Goal: Task Accomplishment & Management: Complete application form

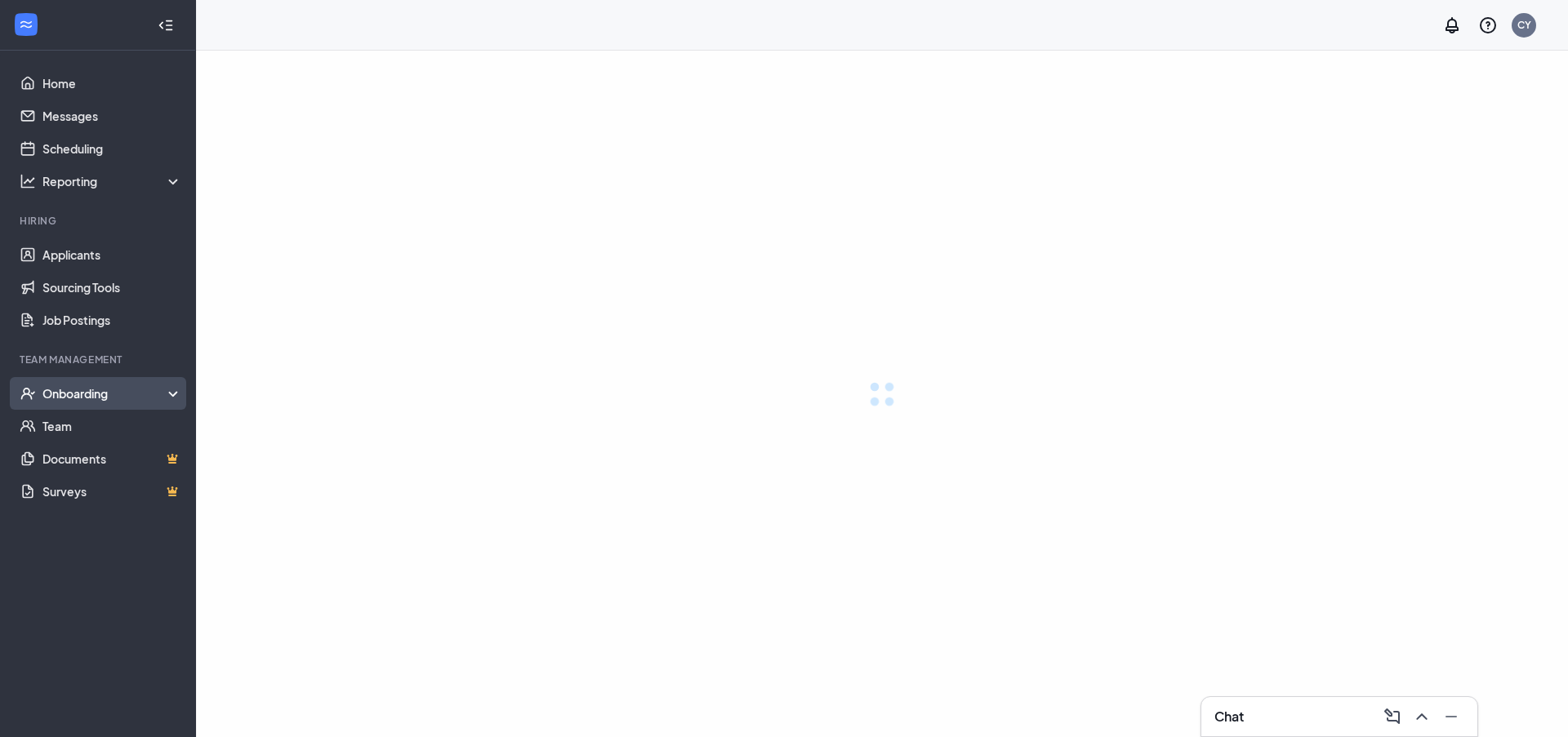
click at [97, 396] on div "Onboarding" at bounding box center [105, 393] width 126 height 16
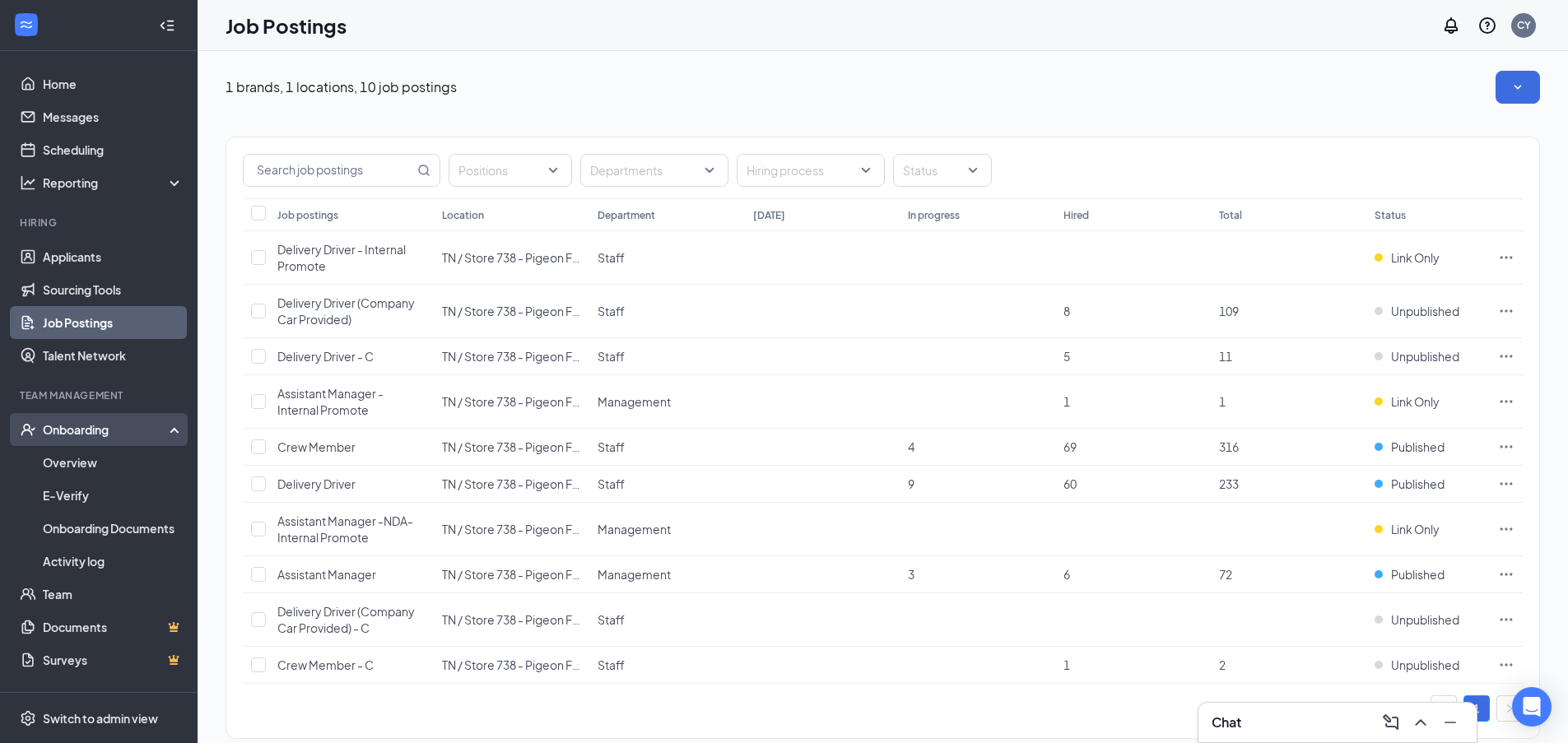
click at [95, 431] on div "Onboarding" at bounding box center [106, 429] width 127 height 17
click at [108, 562] on link "Activity log" at bounding box center [113, 562] width 140 height 33
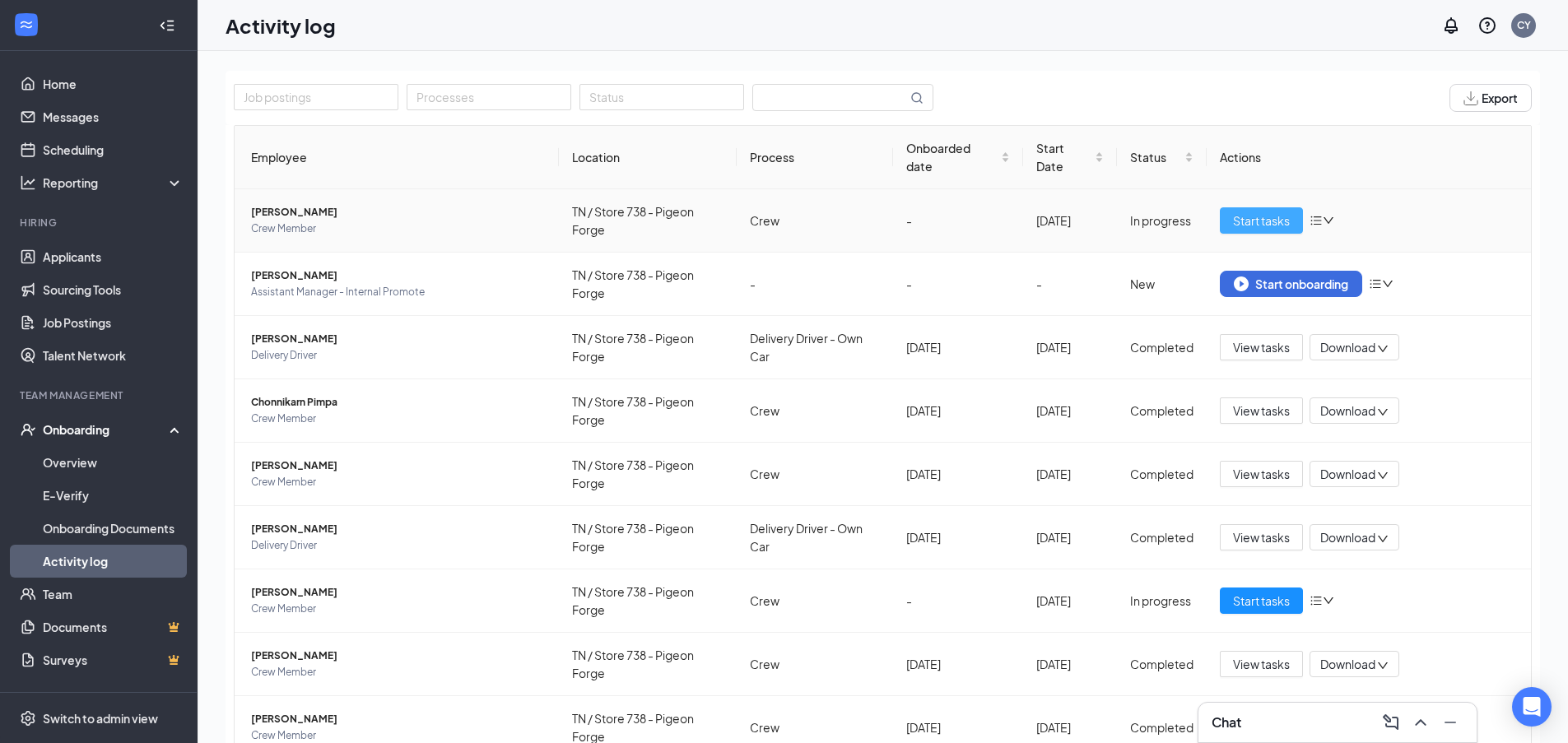
click at [1246, 224] on span "Start tasks" at bounding box center [1262, 220] width 57 height 19
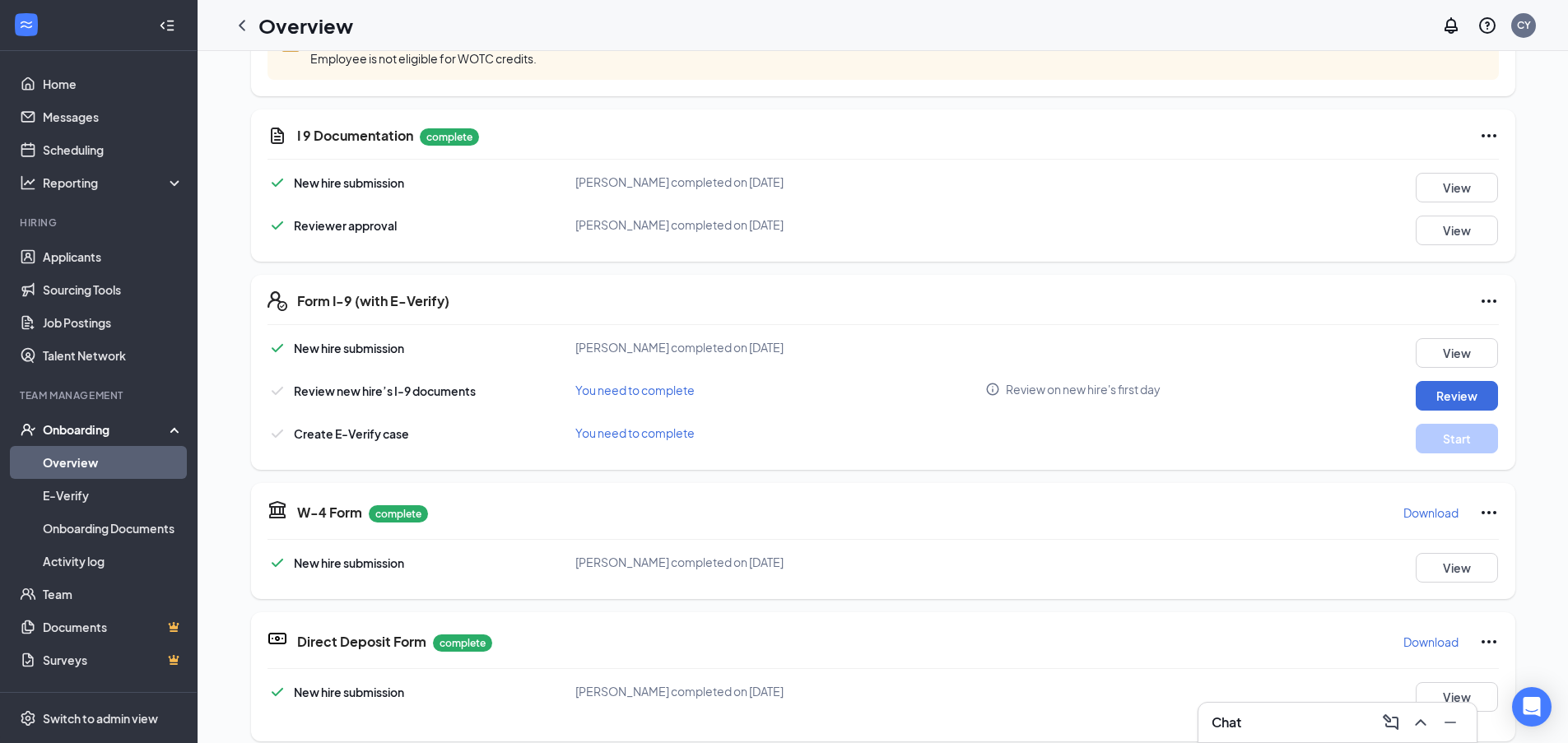
scroll to position [524, 0]
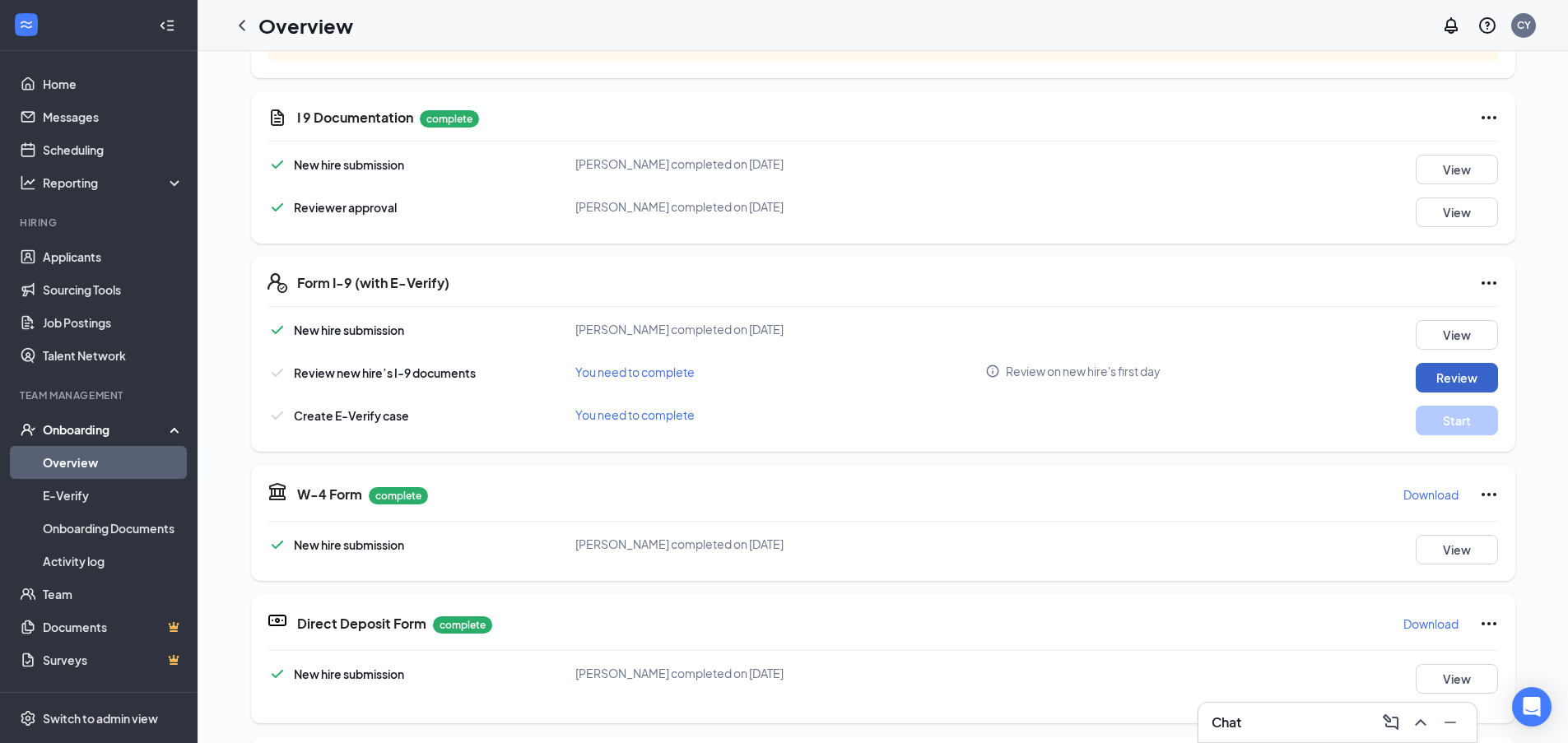
click at [1477, 379] on button "Review" at bounding box center [1457, 377] width 82 height 29
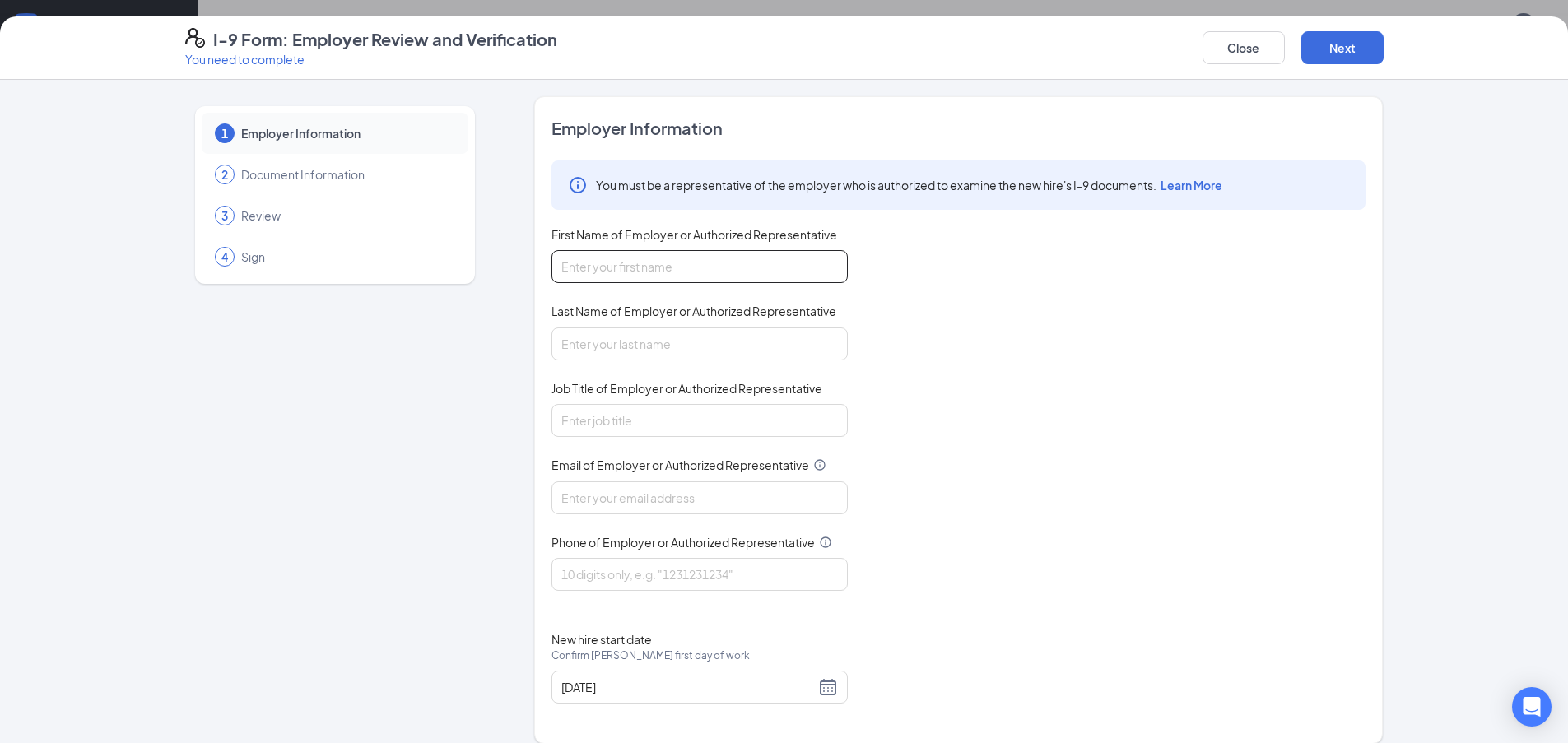
click at [799, 277] on input "First Name of Employer or Authorized Representative" at bounding box center [700, 267] width 296 height 33
type input "[PERSON_NAME]"
click at [681, 356] on input "Last Name of Employer or Authorized Representative" at bounding box center [700, 344] width 296 height 33
type input "ODay"
click at [638, 431] on input "Job Title of Employer or Authorized Representative" at bounding box center [700, 421] width 296 height 33
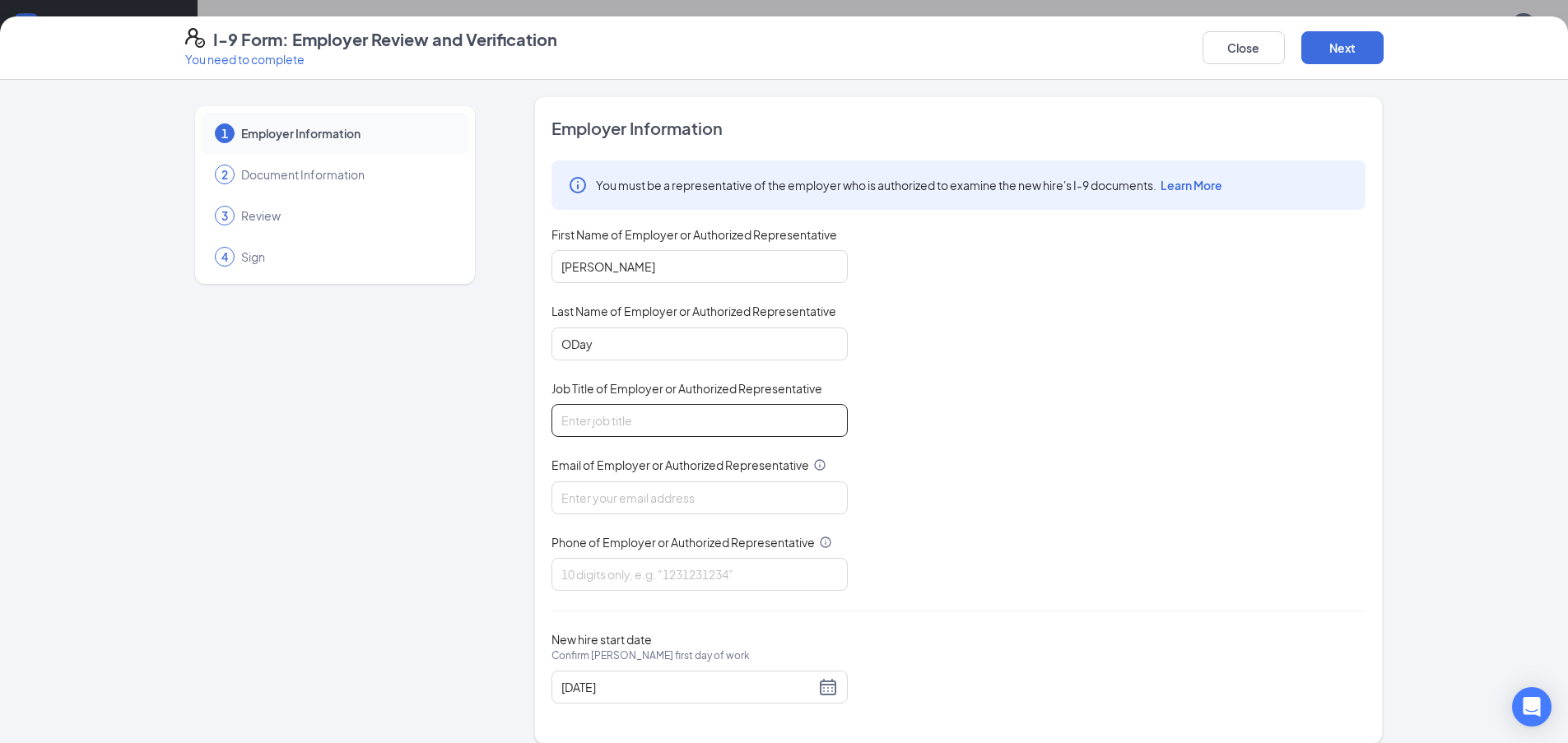
type input "asst. general manger"
click at [630, 501] on input "Email of Employer or Authorized Representative" at bounding box center [700, 498] width 296 height 33
click at [711, 505] on input "[EMAIL_ADDRESS][DOMAIN_NAME]" at bounding box center [700, 498] width 296 height 33
click at [713, 496] on input "[EMAIL_ADDRESS][DOMAIN_NAME]" at bounding box center [700, 498] width 296 height 33
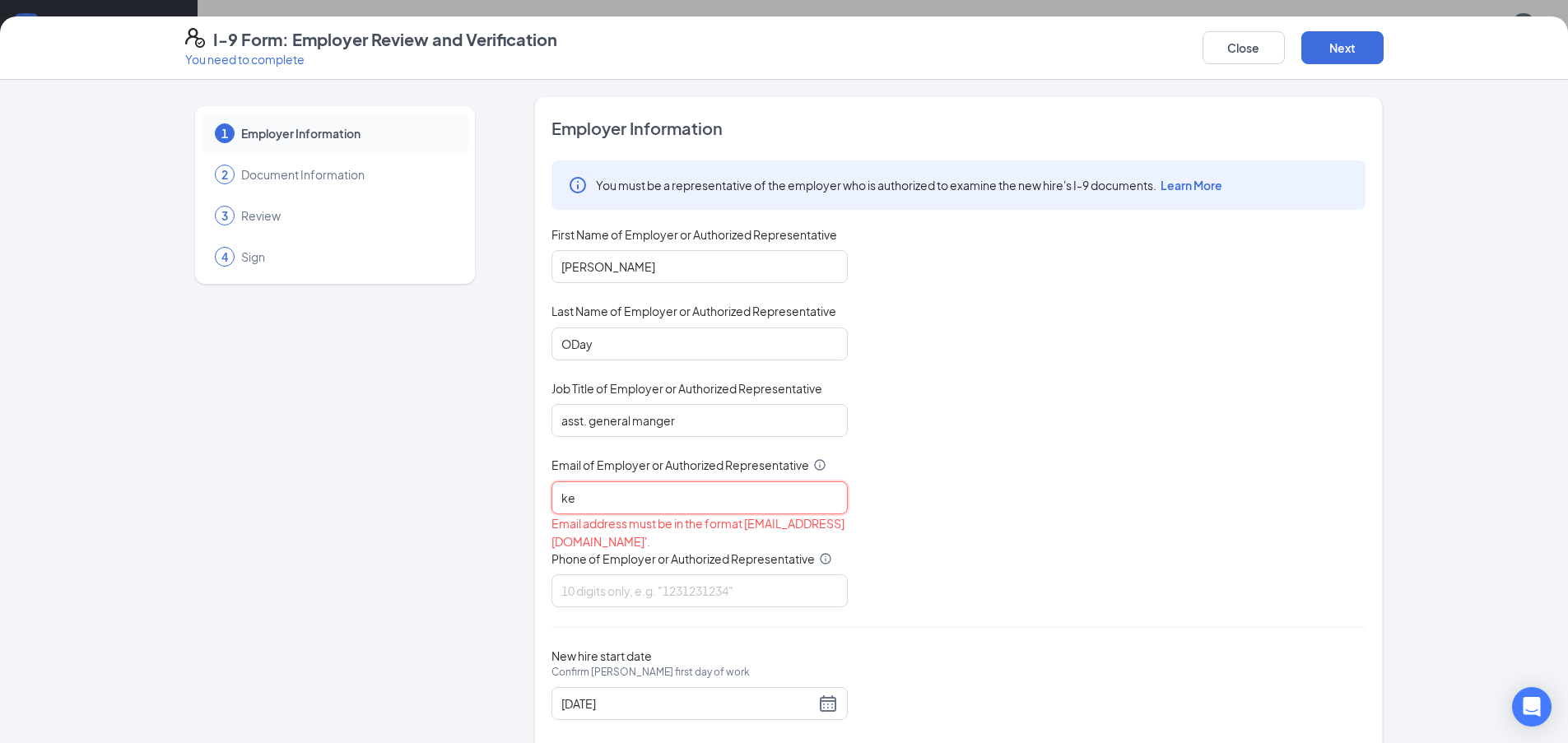
type input "k"
click at [700, 501] on input "Email of Employer or Authorized Representative" at bounding box center [700, 498] width 296 height 33
type input "[EMAIL_ADDRESS][DOMAIN_NAME]"
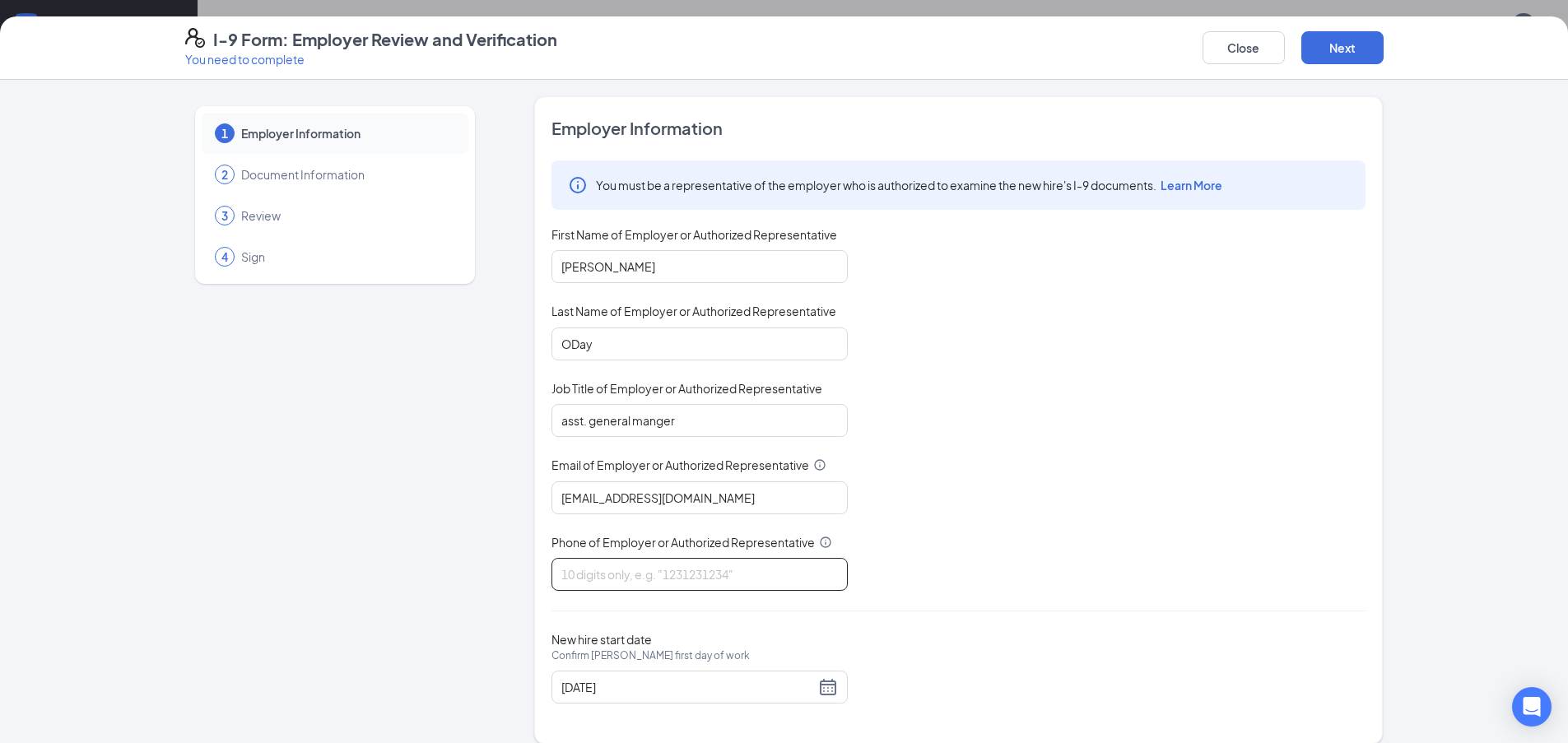
click at [668, 569] on input "Phone of Employer or Authorized Representative" at bounding box center [700, 574] width 296 height 33
type input "8653213891"
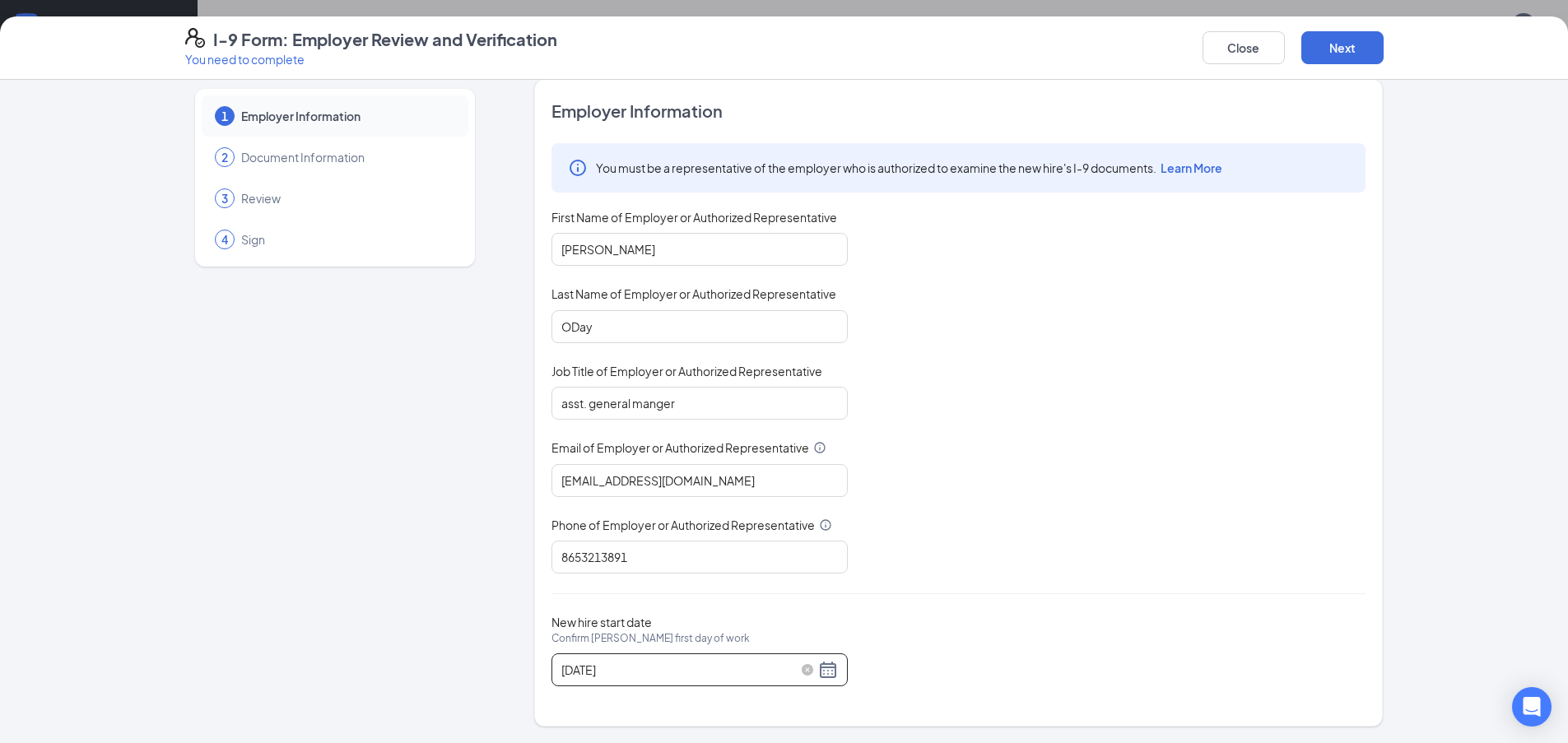
click at [824, 672] on div "[DATE]" at bounding box center [700, 670] width 277 height 20
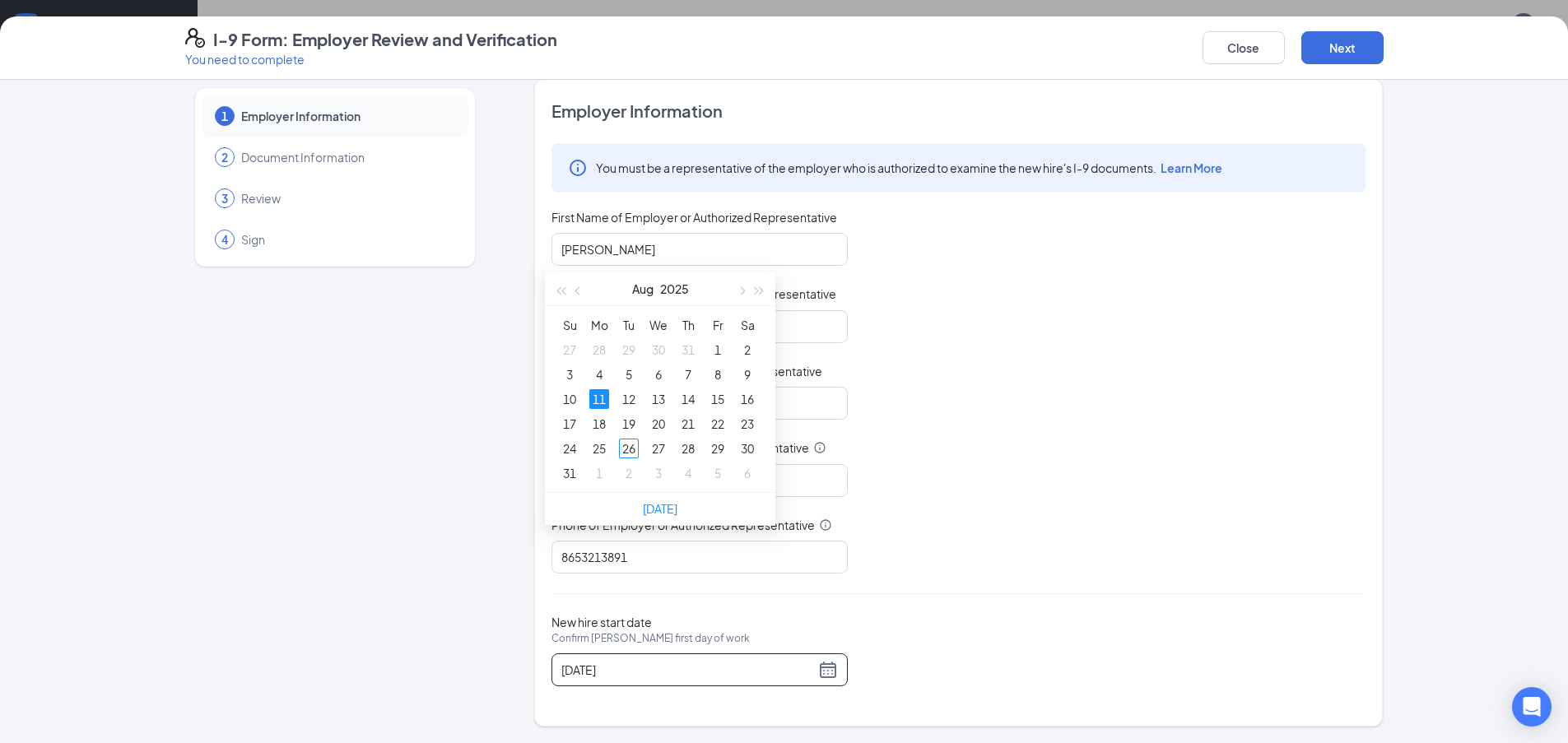
scroll to position [494, 0]
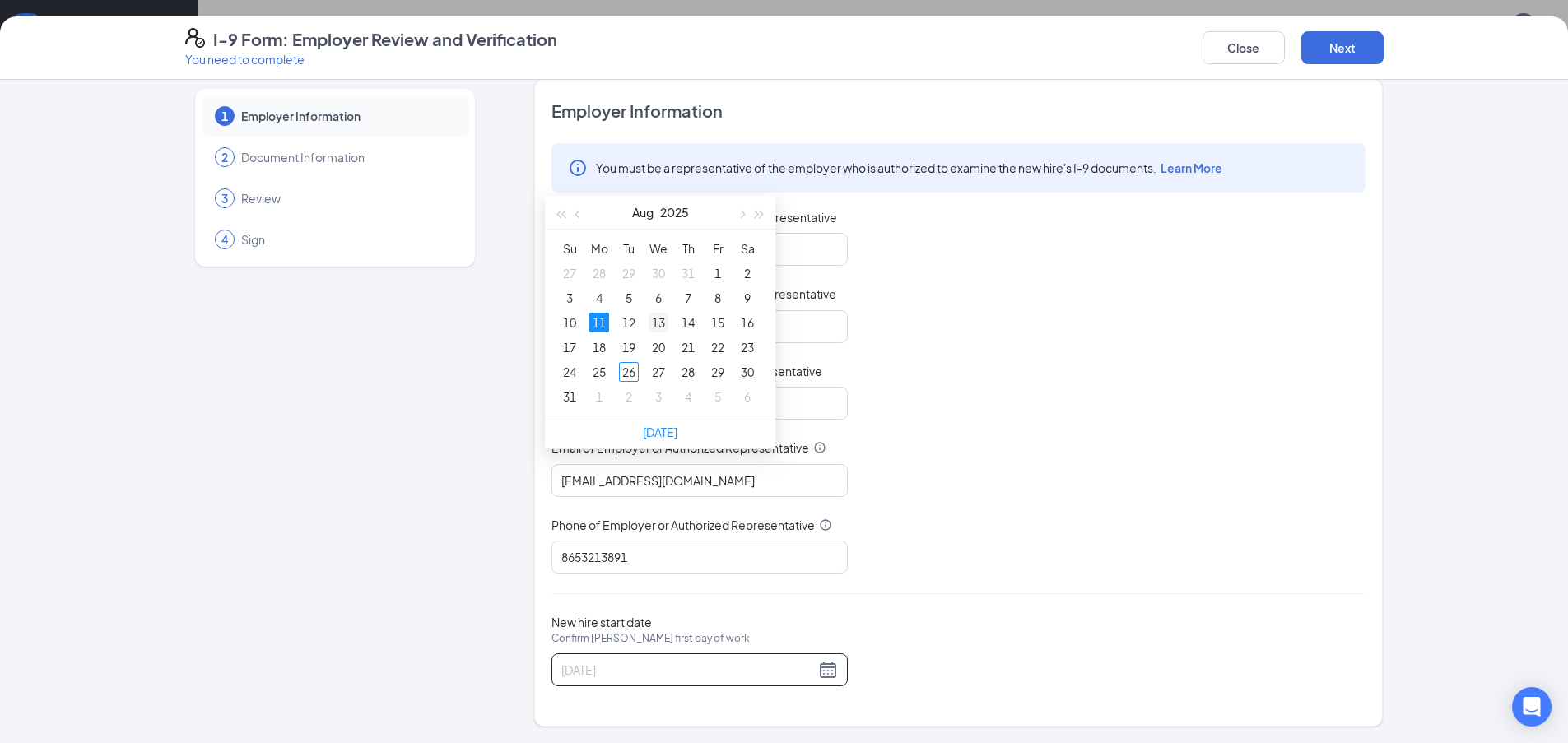
type input "[DATE]"
click at [663, 324] on div "13" at bounding box center [658, 323] width 20 height 20
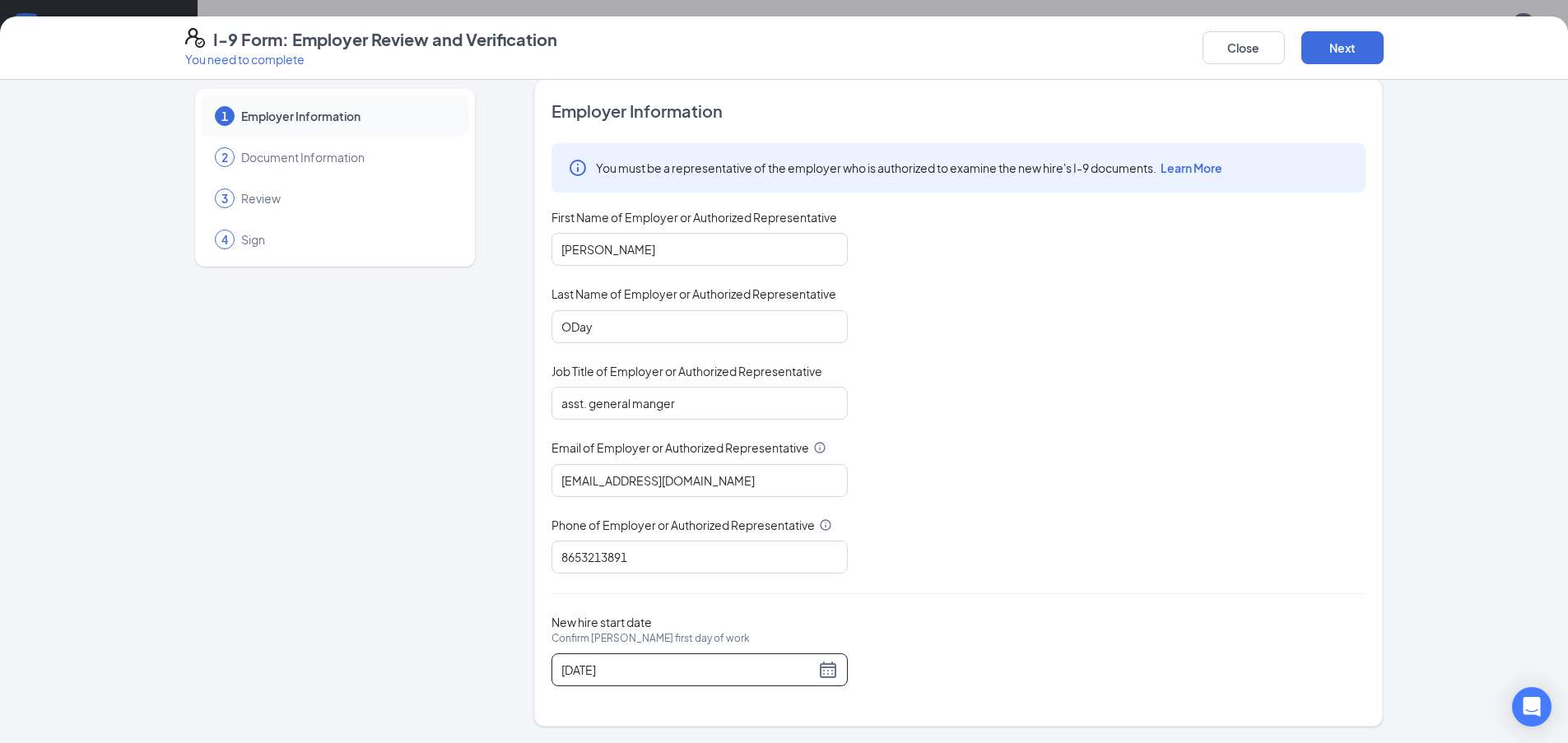
scroll to position [978, 0]
click at [1329, 44] on button "Next" at bounding box center [1343, 48] width 82 height 33
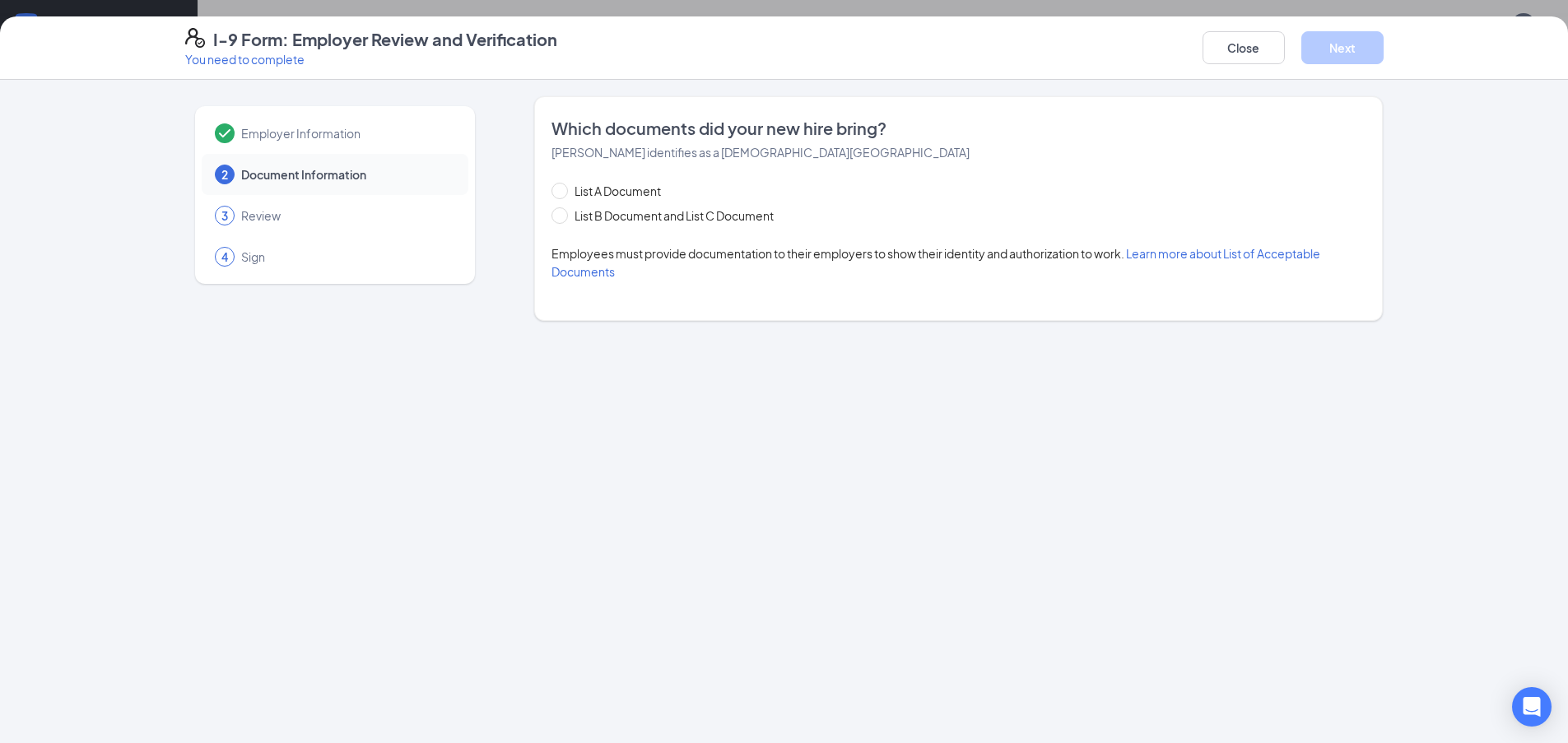
scroll to position [0, 0]
click at [564, 215] on span at bounding box center [560, 215] width 17 height 17
click at [563, 215] on input "List B Document and List C Document" at bounding box center [558, 214] width 12 height 12
radio input "true"
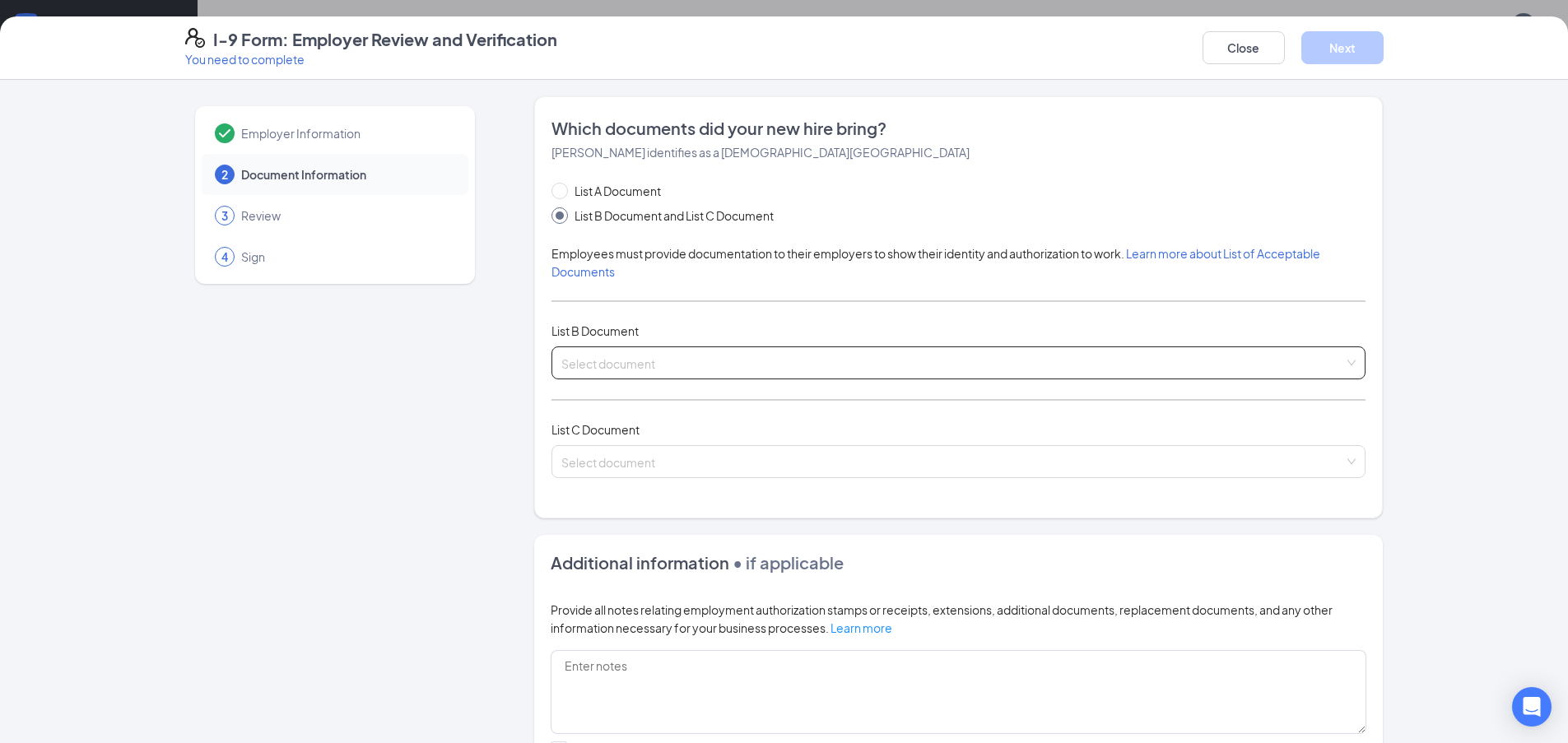
click at [624, 363] on input "search" at bounding box center [953, 359] width 783 height 24
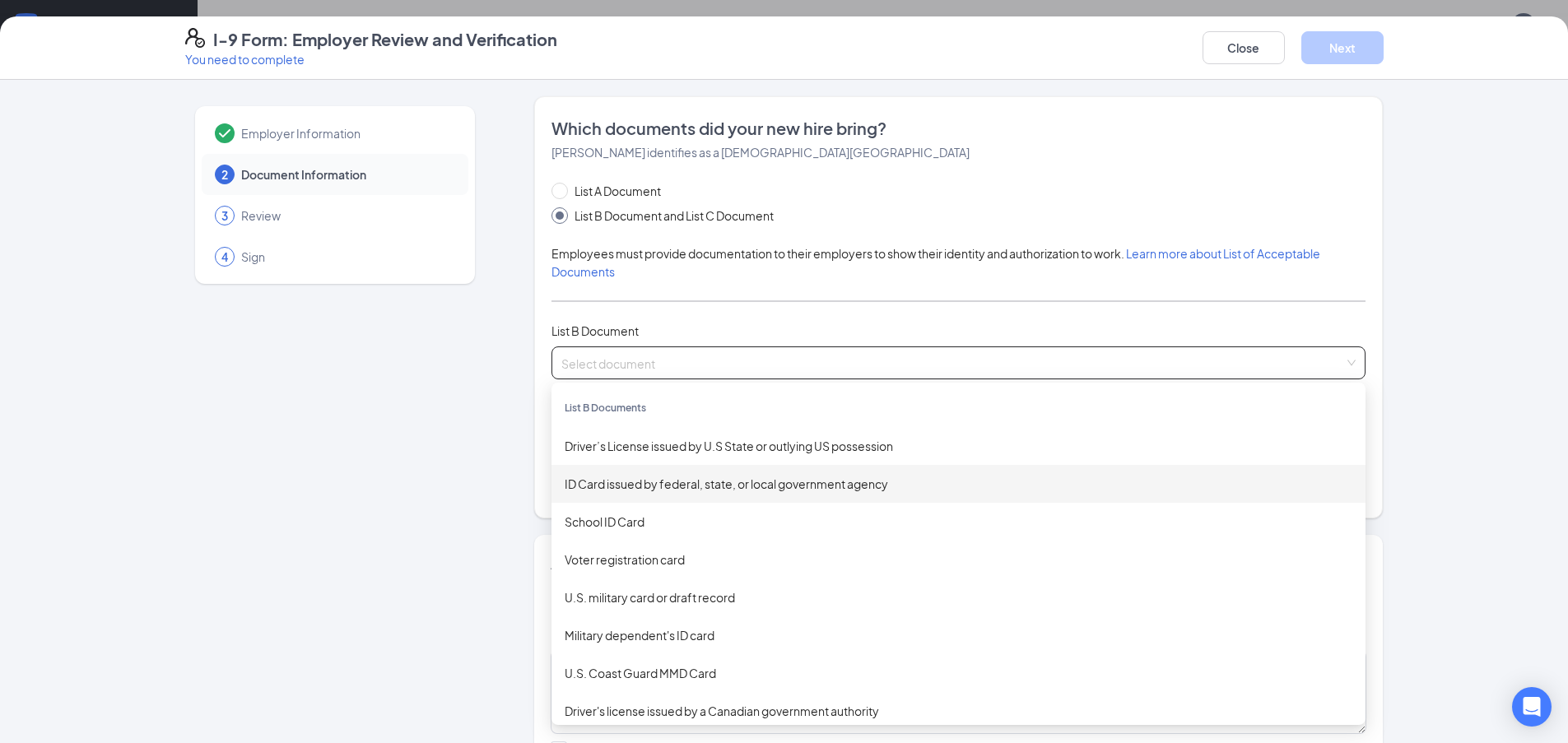
click at [630, 484] on div "ID Card issued by federal, state, or local government agency" at bounding box center [959, 484] width 788 height 19
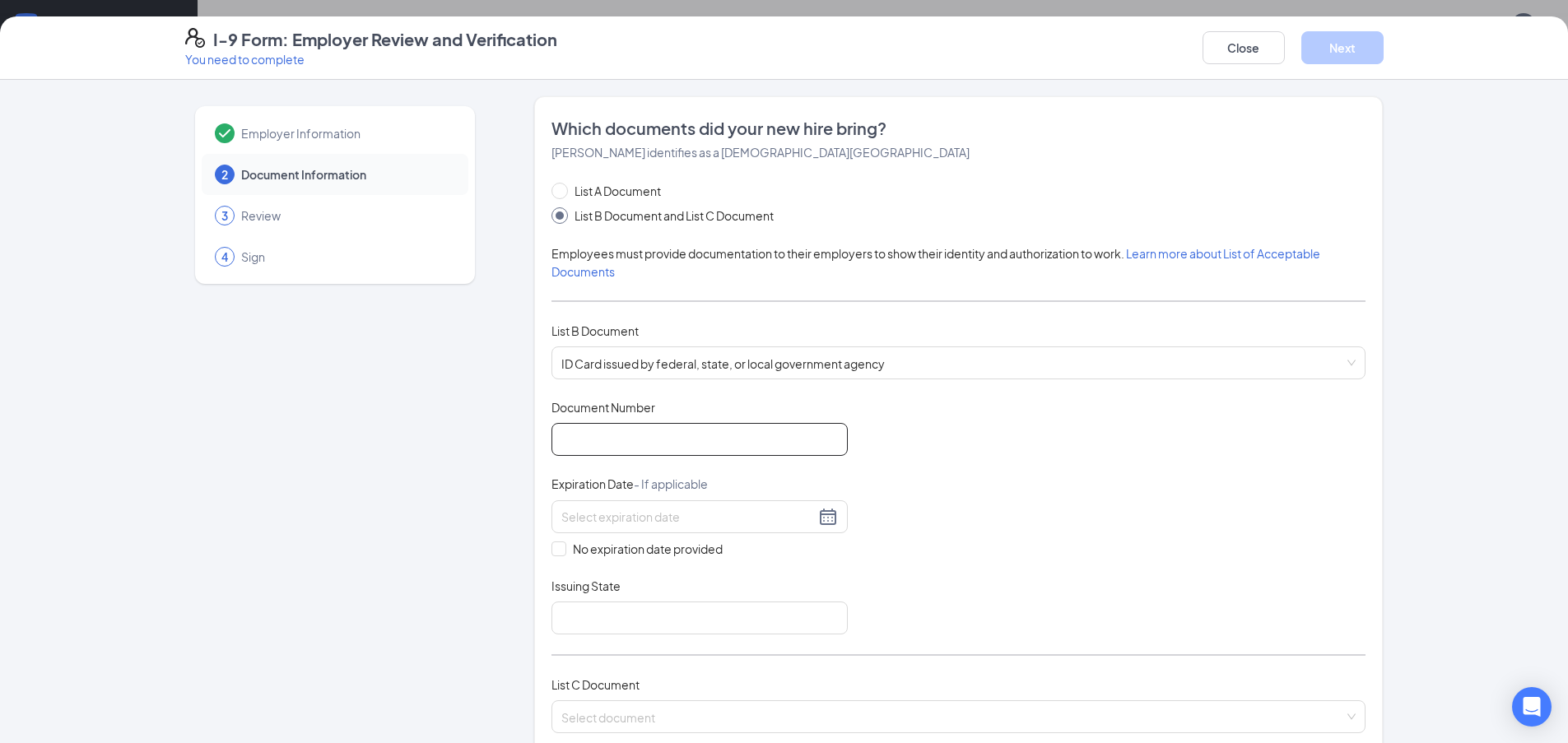
click at [627, 444] on input "Document Number" at bounding box center [700, 440] width 296 height 33
type input "135868949"
click at [677, 518] on input at bounding box center [688, 517] width 254 height 19
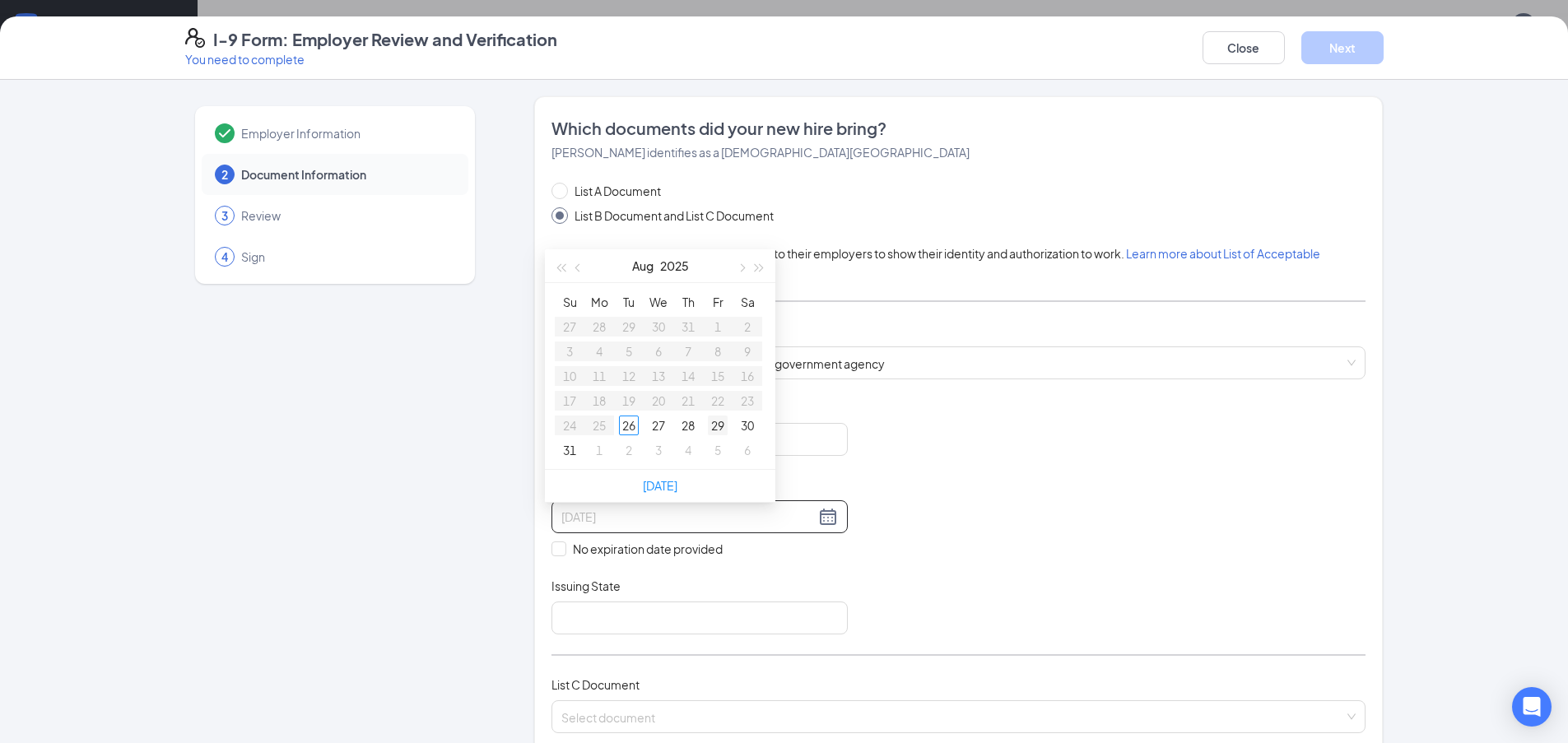
type input "[DATE]"
click at [759, 264] on span "button" at bounding box center [760, 268] width 8 height 8
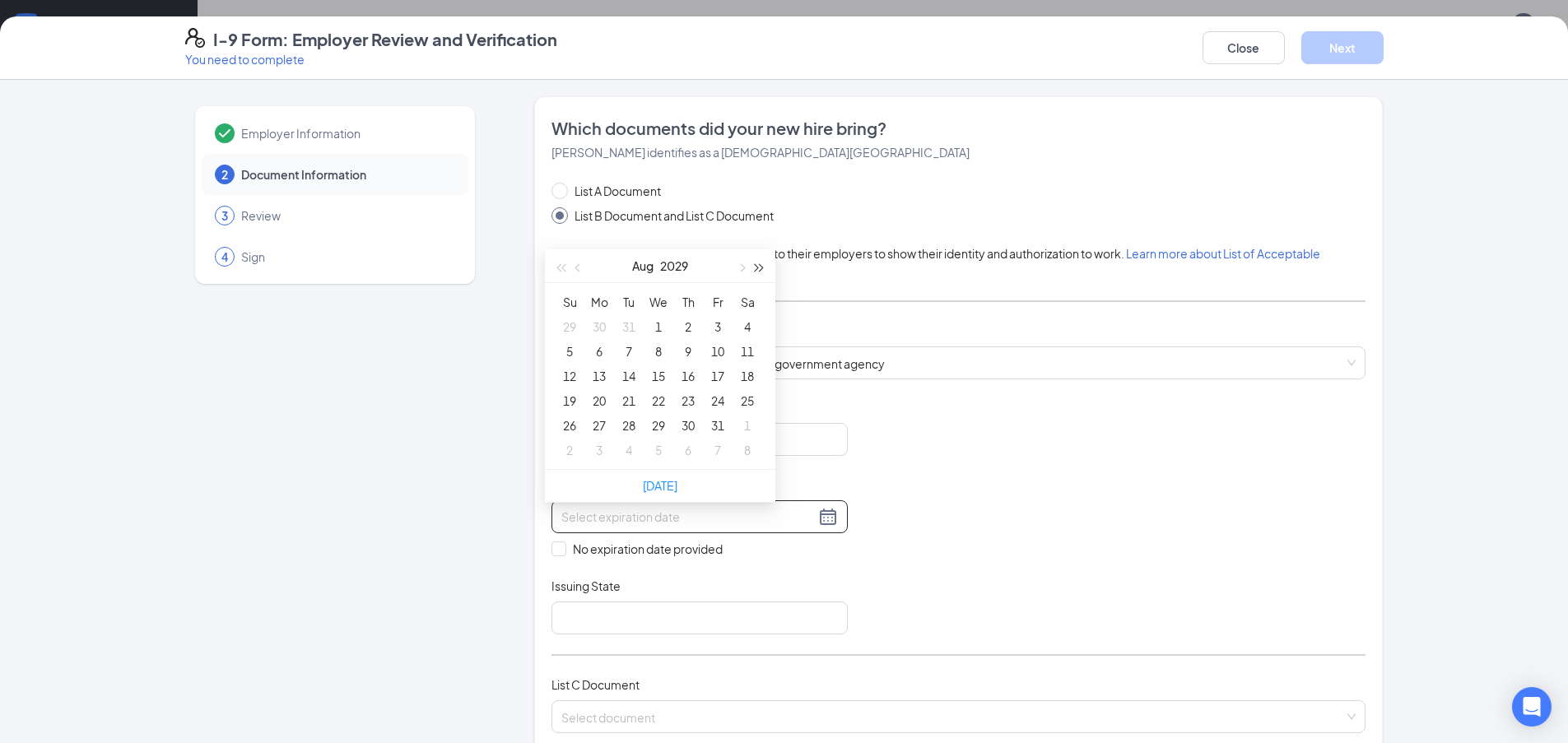
click at [759, 264] on span "button" at bounding box center [760, 268] width 8 height 8
click at [741, 264] on span "button" at bounding box center [741, 268] width 8 height 8
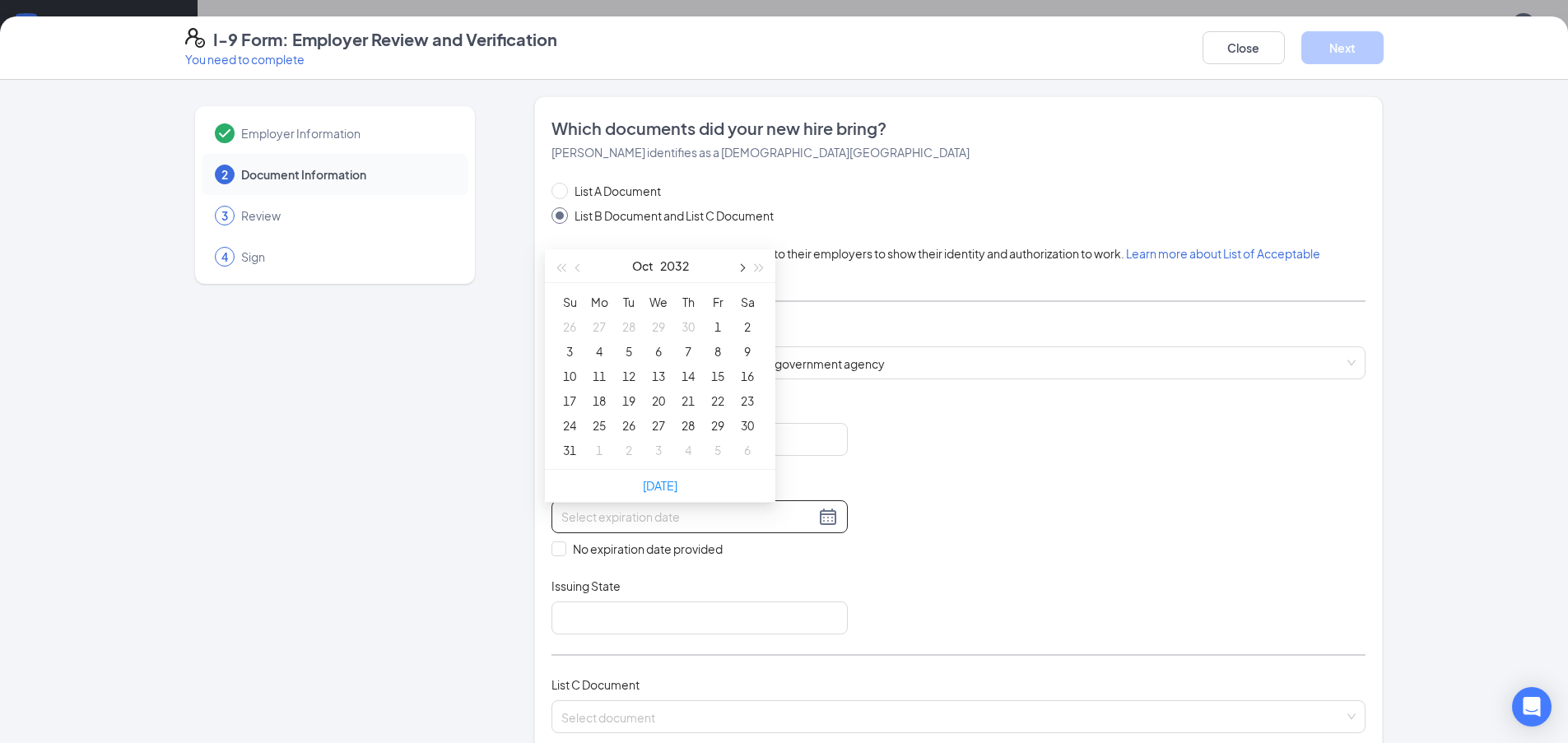
click at [741, 264] on span "button" at bounding box center [741, 268] width 8 height 8
type input "[DATE]"
click at [574, 367] on div "12" at bounding box center [569, 376] width 20 height 20
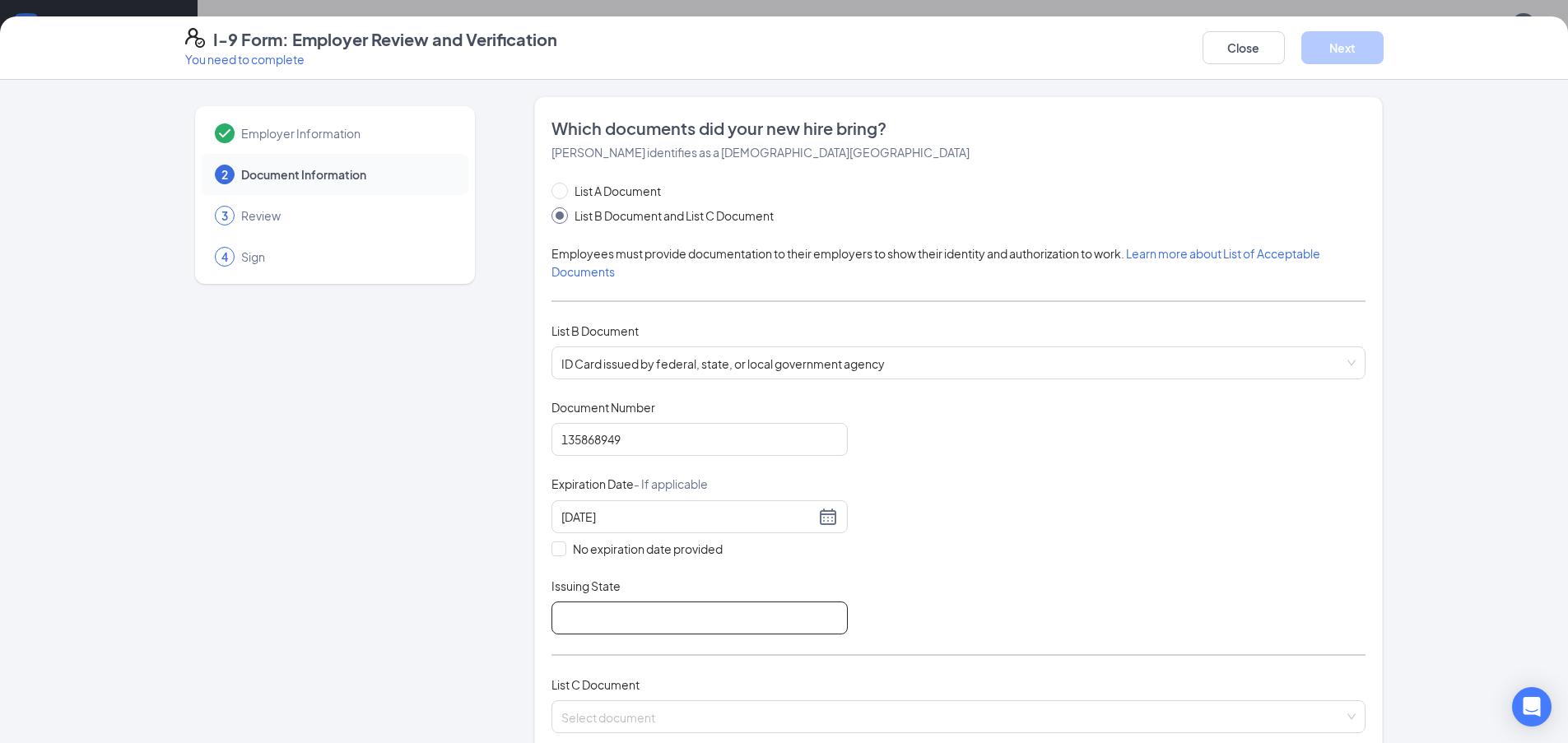
click at [605, 621] on input "Issuing State" at bounding box center [700, 618] width 296 height 33
type input "[US_STATE]"
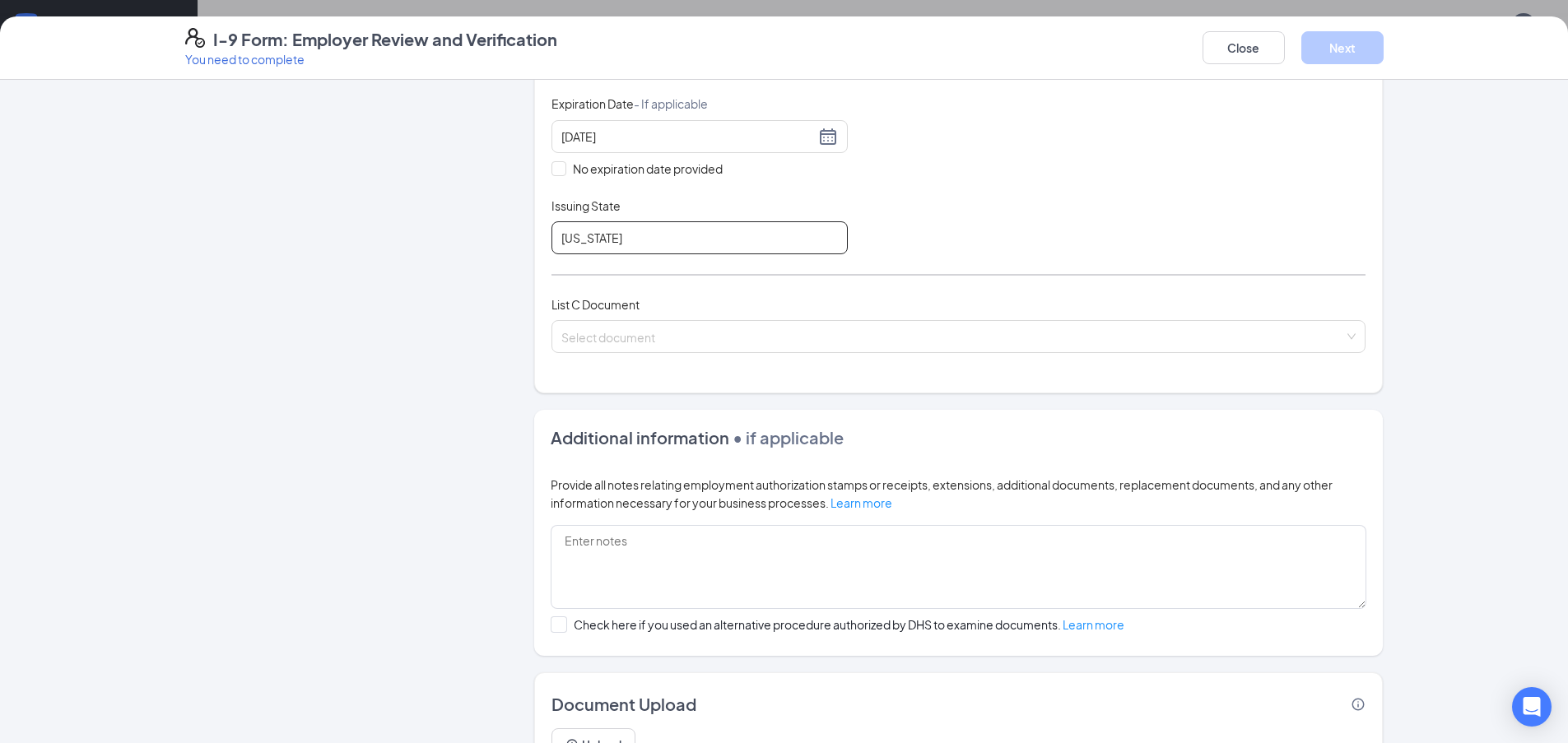
scroll to position [411, 0]
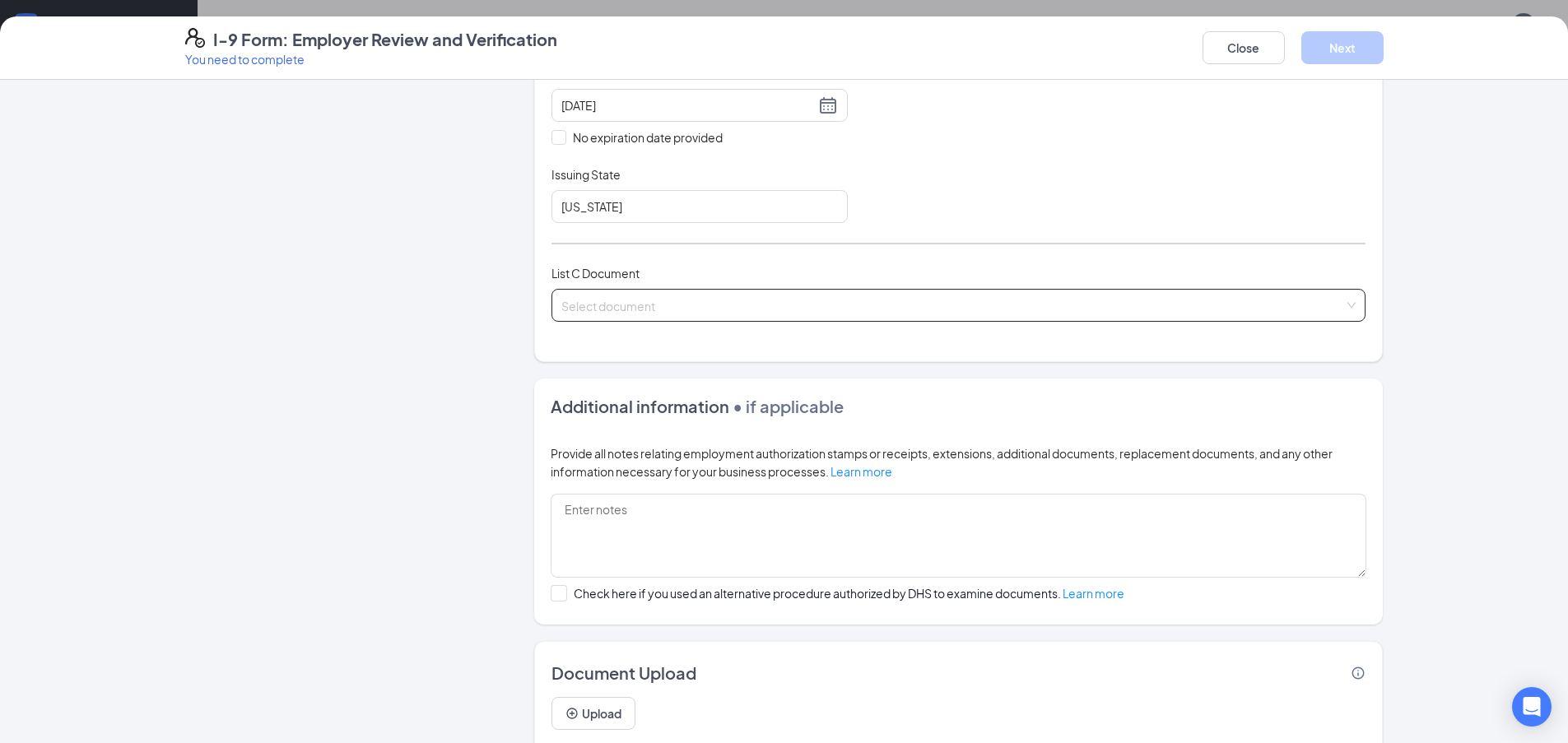
click at [668, 298] on input "search" at bounding box center [953, 301] width 783 height 24
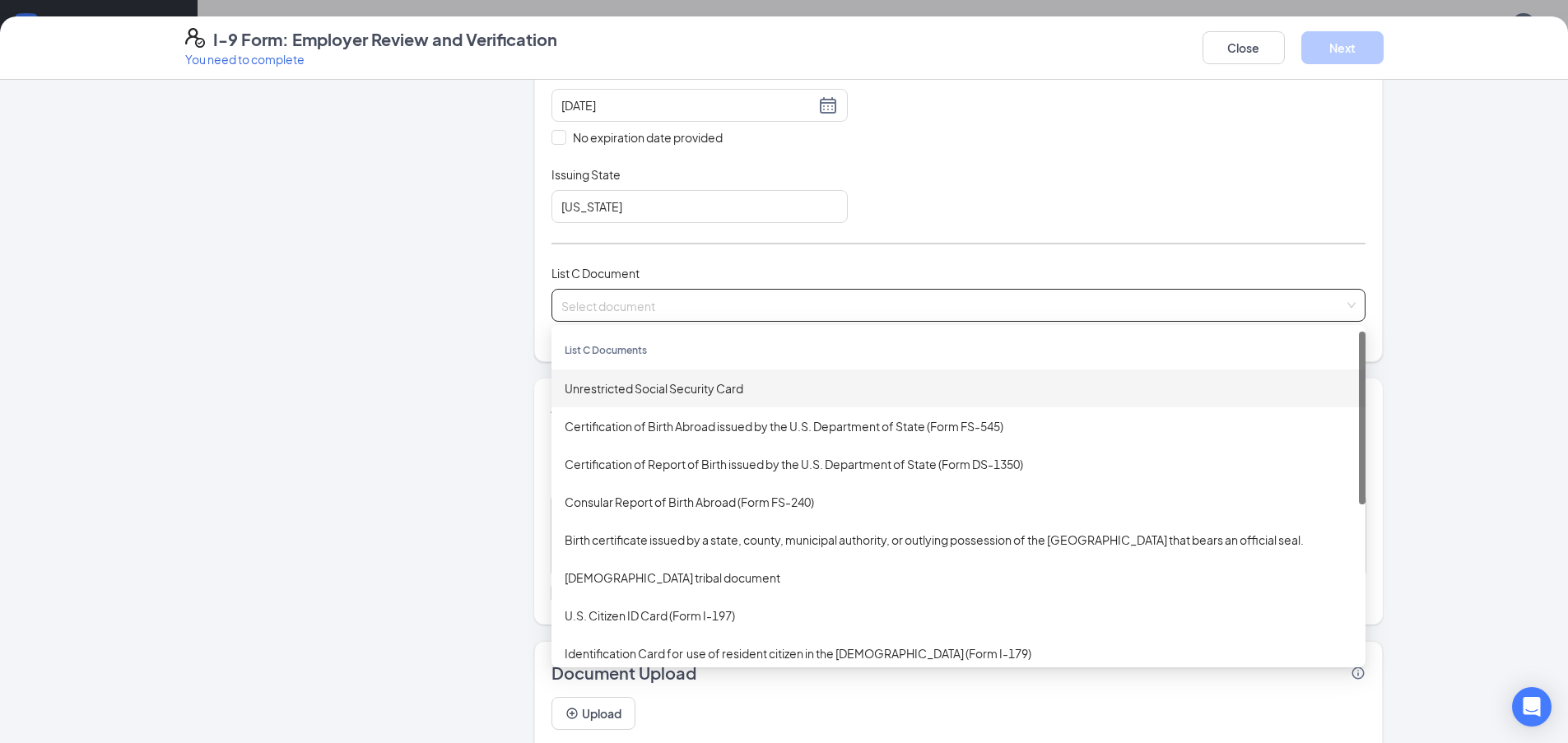
click at [665, 394] on div "Unrestricted Social Security Card" at bounding box center [959, 388] width 788 height 19
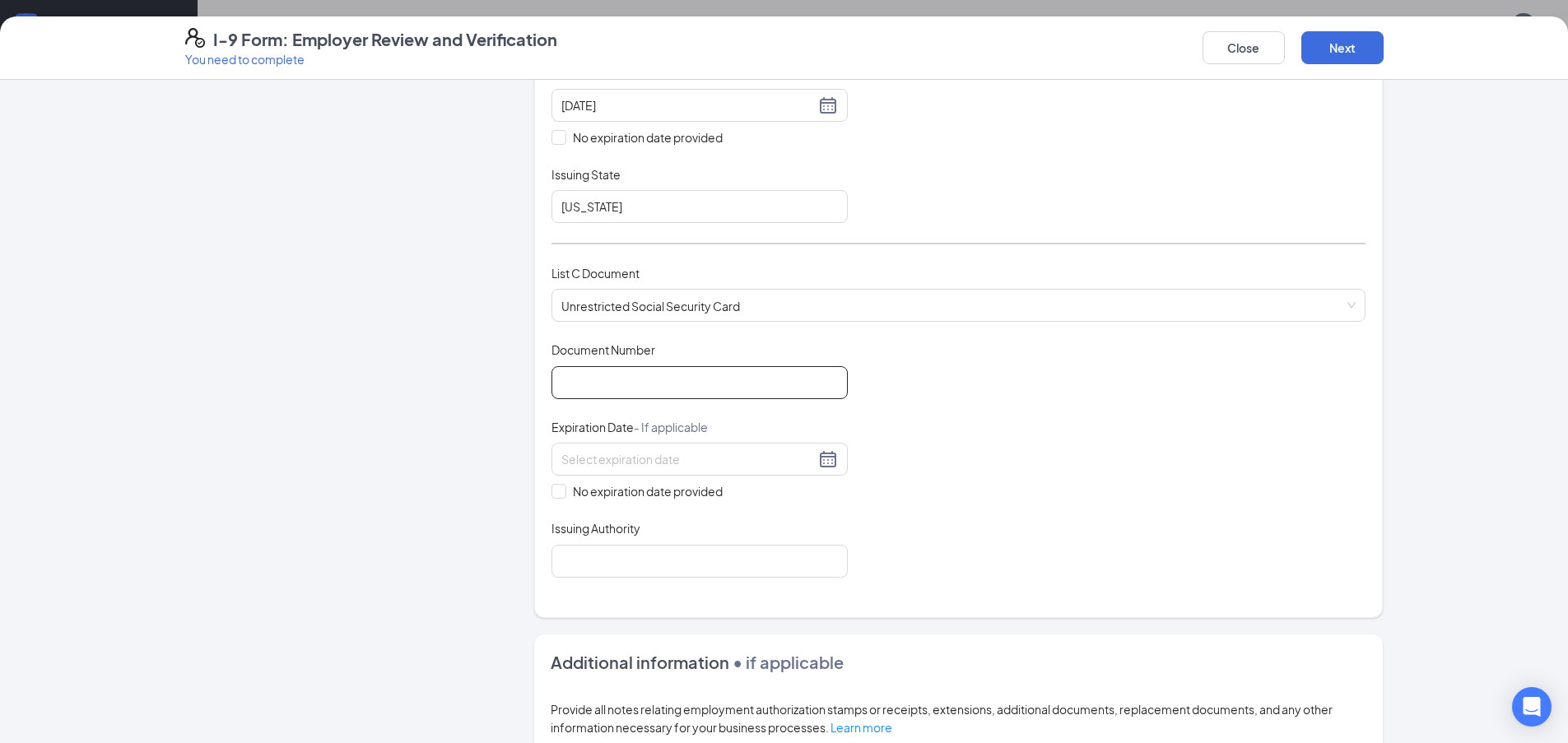
click at [664, 394] on input "Document Number" at bounding box center [700, 383] width 296 height 33
type input "408851978"
click at [567, 490] on span "No expiration date provided" at bounding box center [647, 491] width 163 height 19
click at [563, 490] on input "No expiration date provided" at bounding box center [558, 489] width 12 height 12
checkbox input "true"
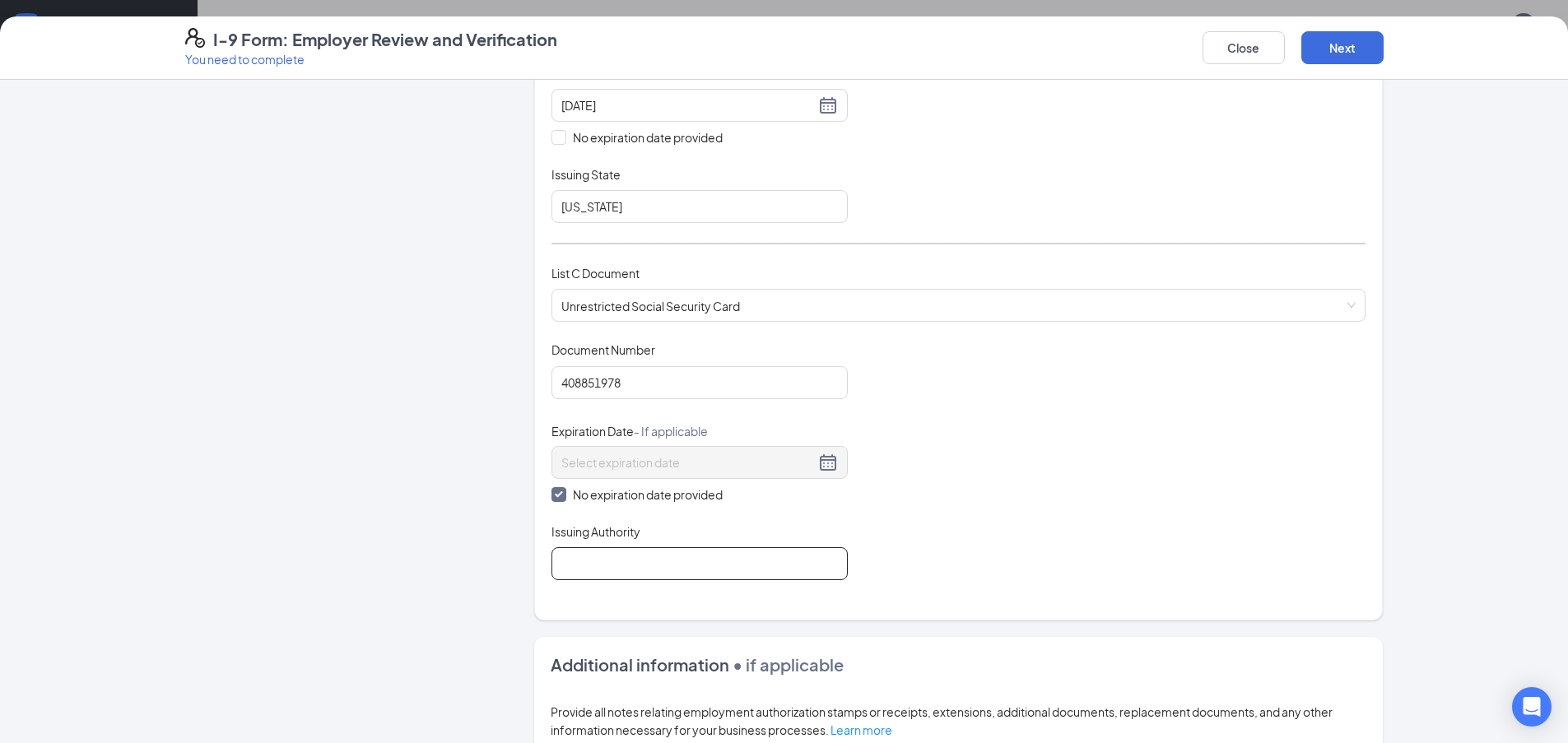
click at [643, 565] on input "Issuing Authority" at bounding box center [700, 564] width 296 height 33
type input "Social Security Administraton"
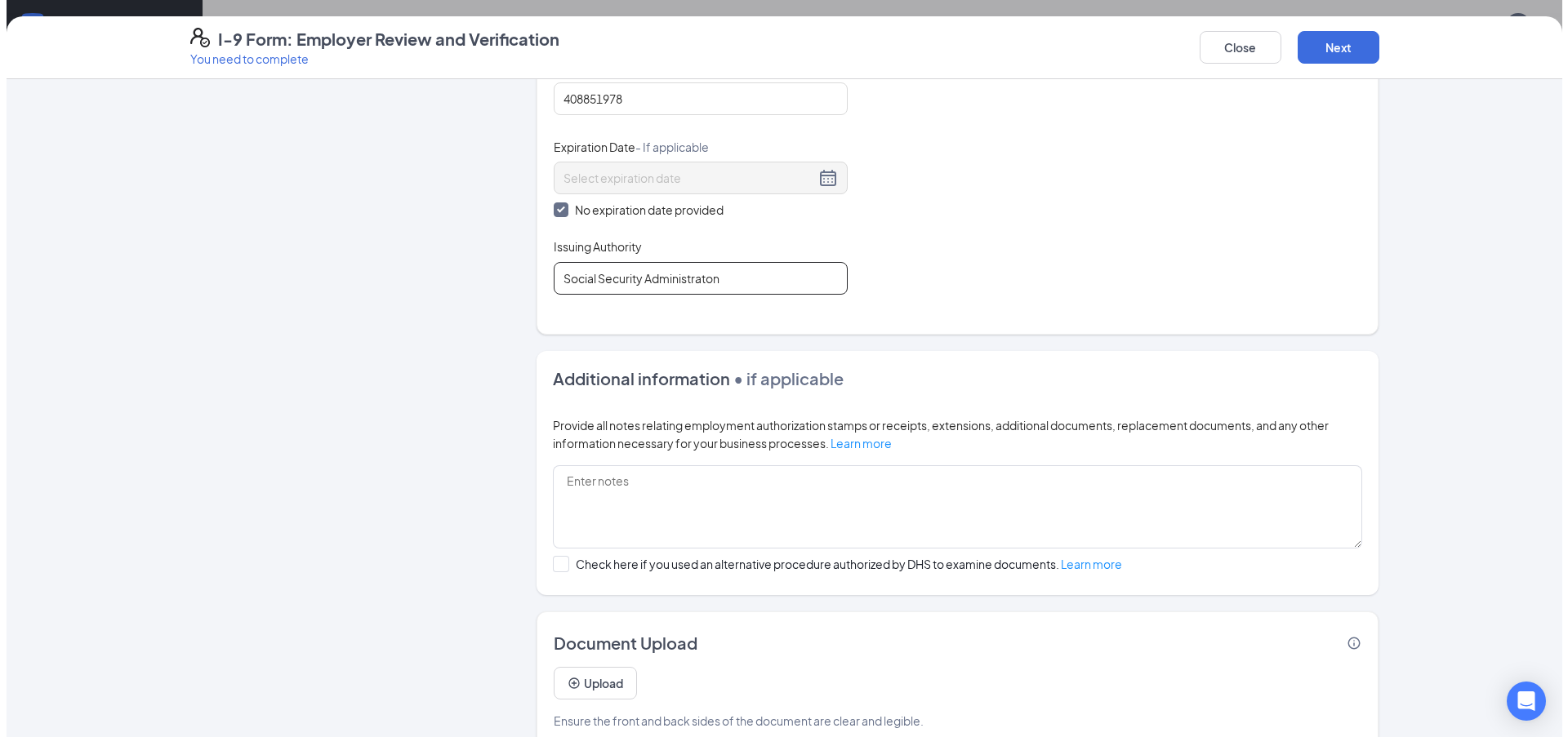
scroll to position [719, 0]
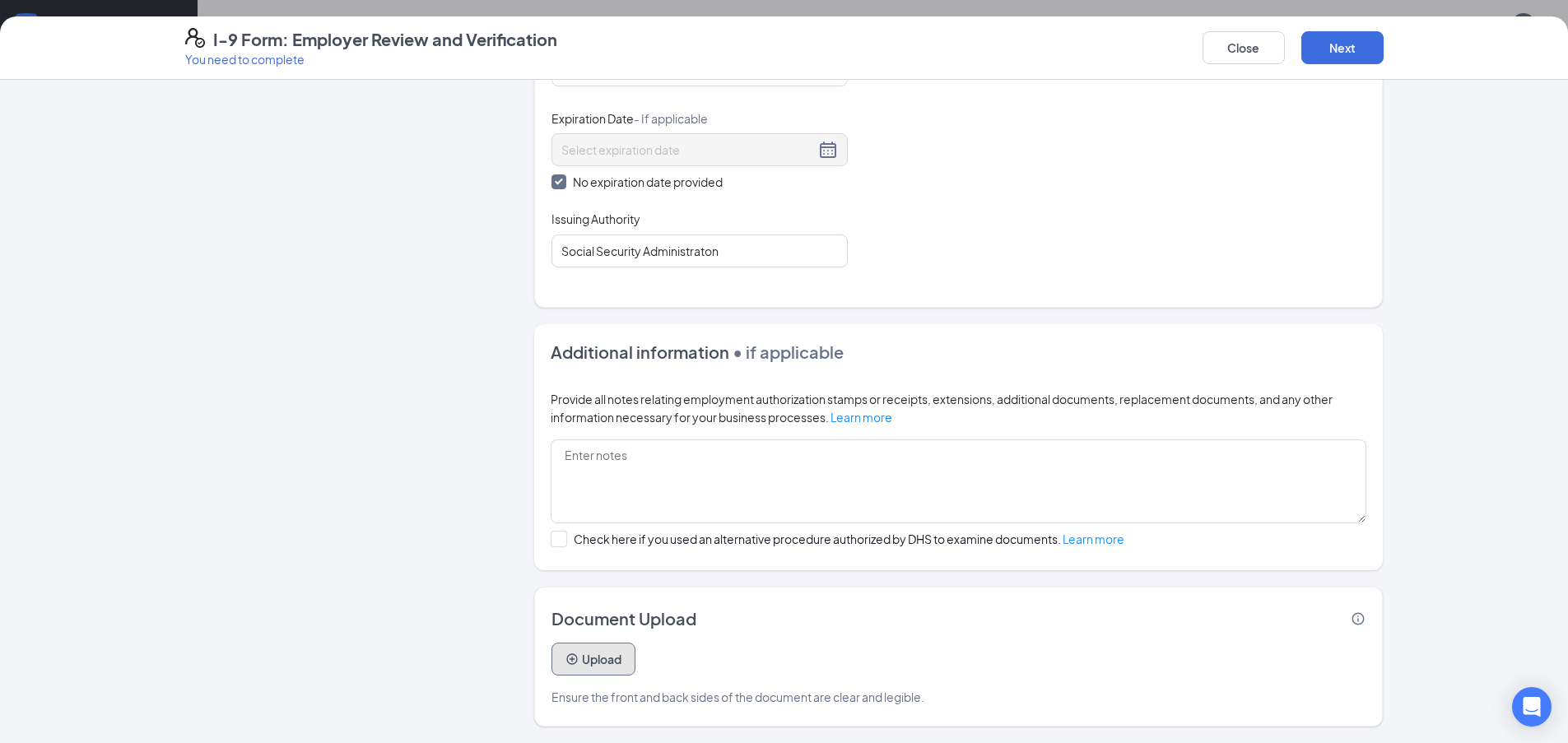
click at [615, 655] on button "Upload" at bounding box center [594, 659] width 84 height 33
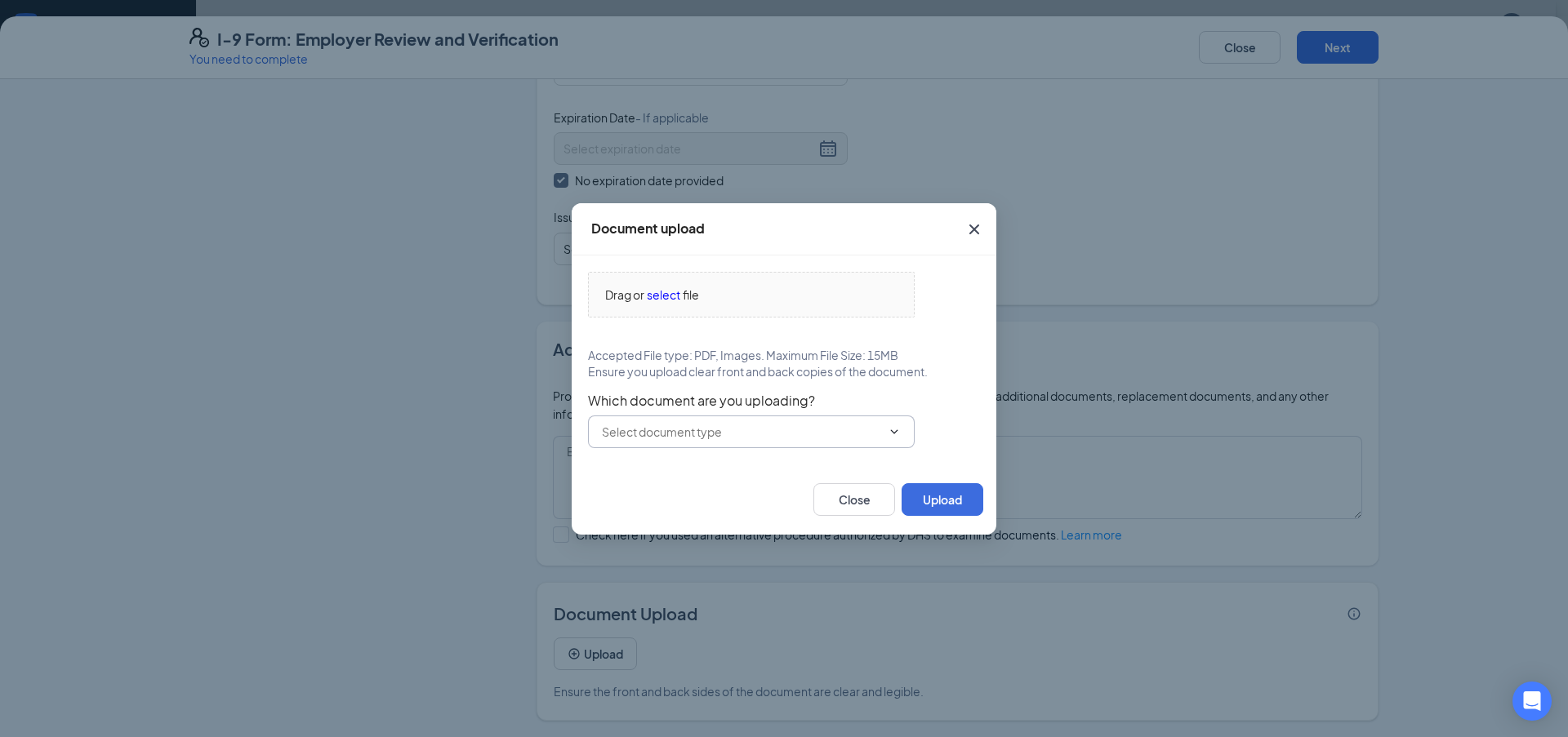
click at [899, 434] on icon "ChevronDown" at bounding box center [895, 432] width 14 height 14
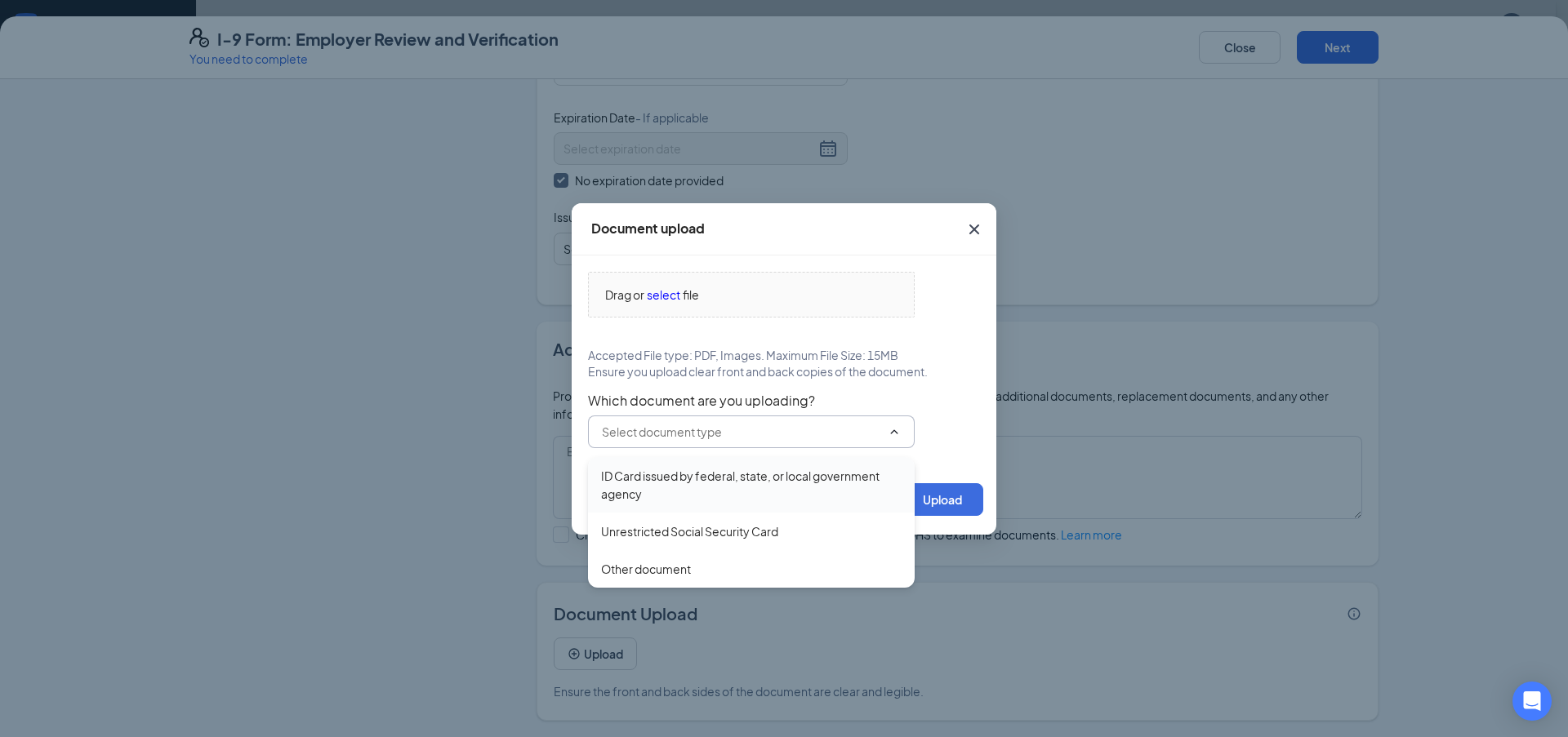
click at [843, 468] on div "ID Card issued by federal, state, or local government agency" at bounding box center [751, 485] width 301 height 36
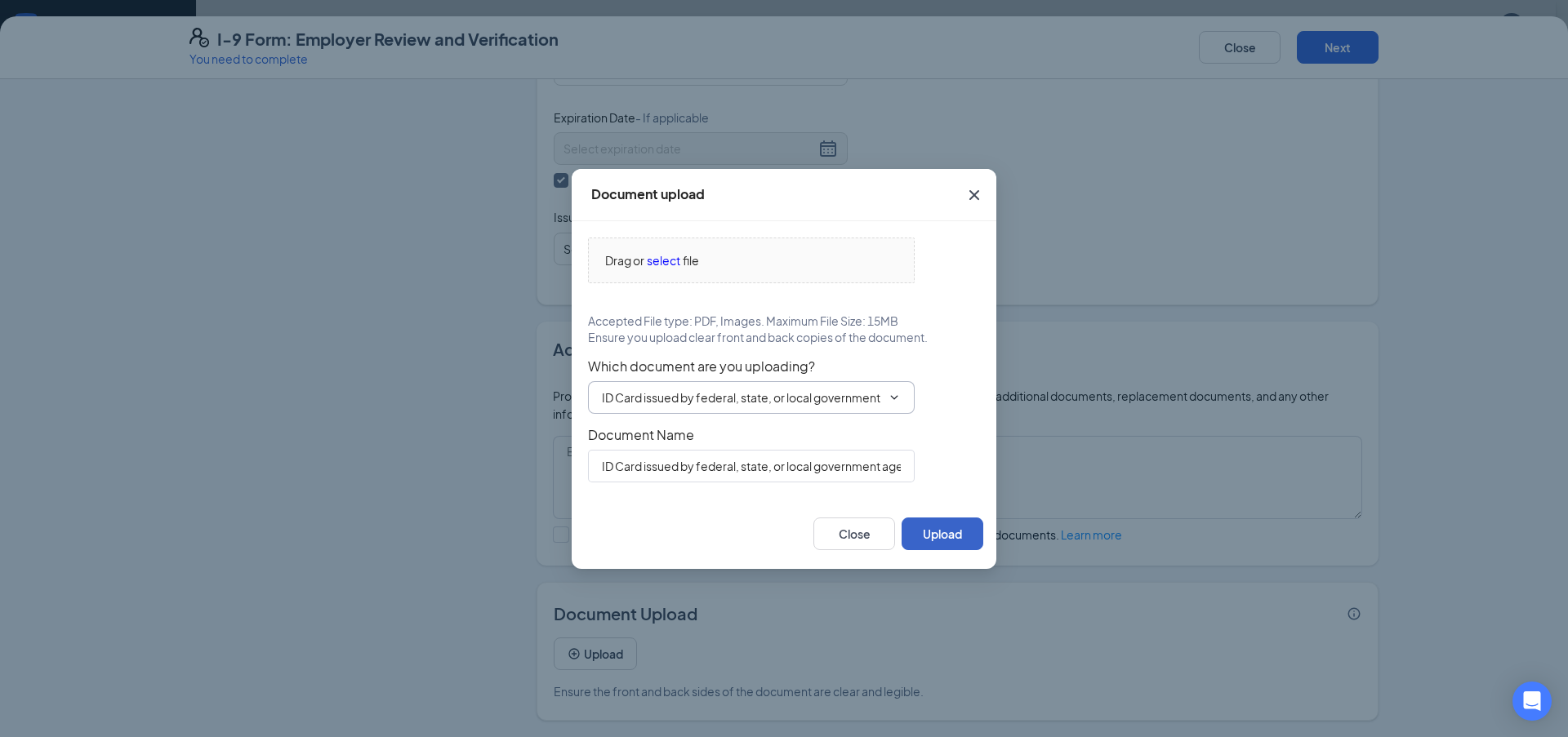
click at [925, 529] on button "Upload" at bounding box center [942, 534] width 81 height 33
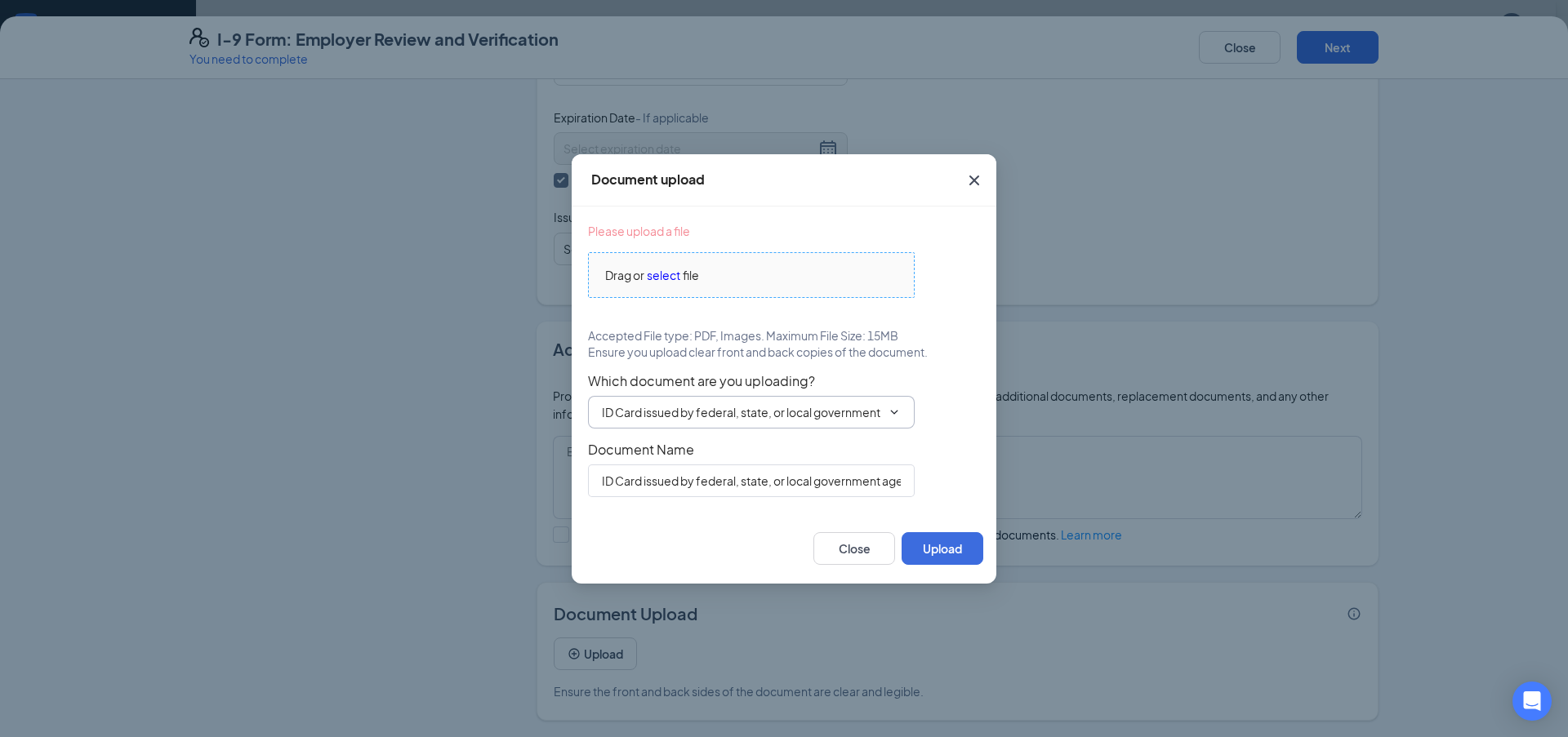
click at [677, 275] on span "select" at bounding box center [664, 275] width 34 height 18
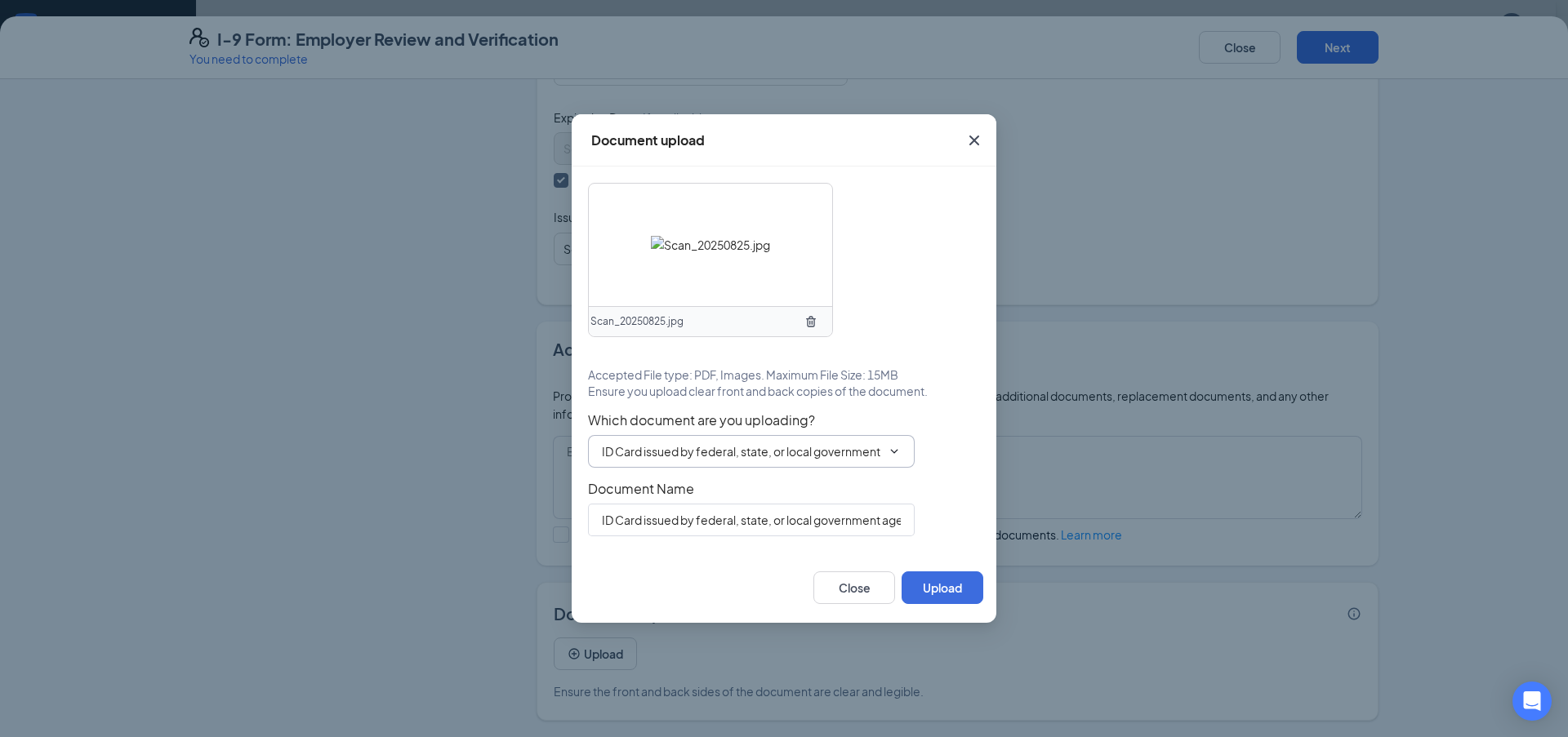
click at [905, 458] on span "ID Card issued by federal, state, or local government agency" at bounding box center [752, 452] width 327 height 33
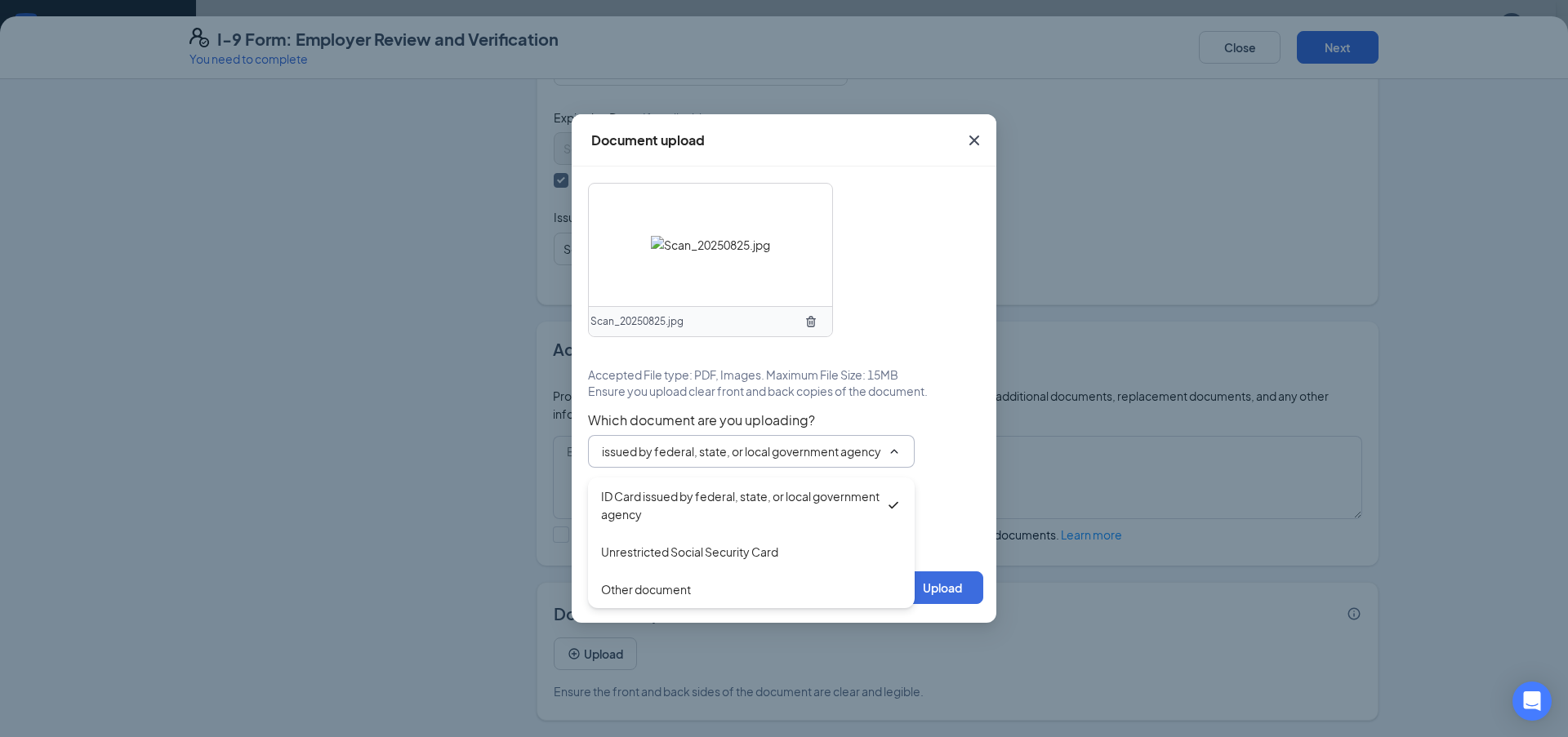
scroll to position [0, 0]
click at [900, 455] on icon "ChevronUp" at bounding box center [895, 452] width 14 height 14
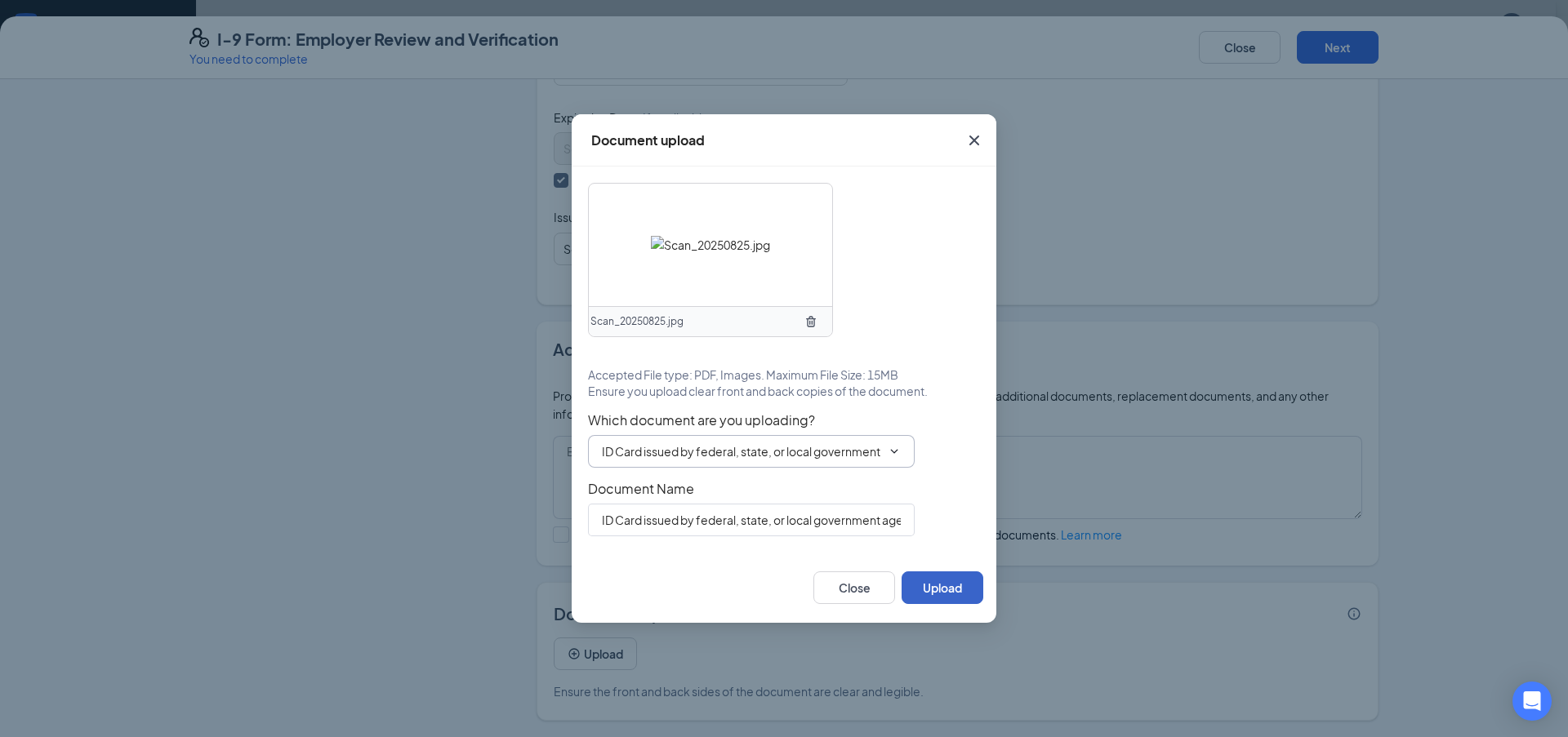
click at [925, 578] on button "Upload" at bounding box center [942, 588] width 81 height 33
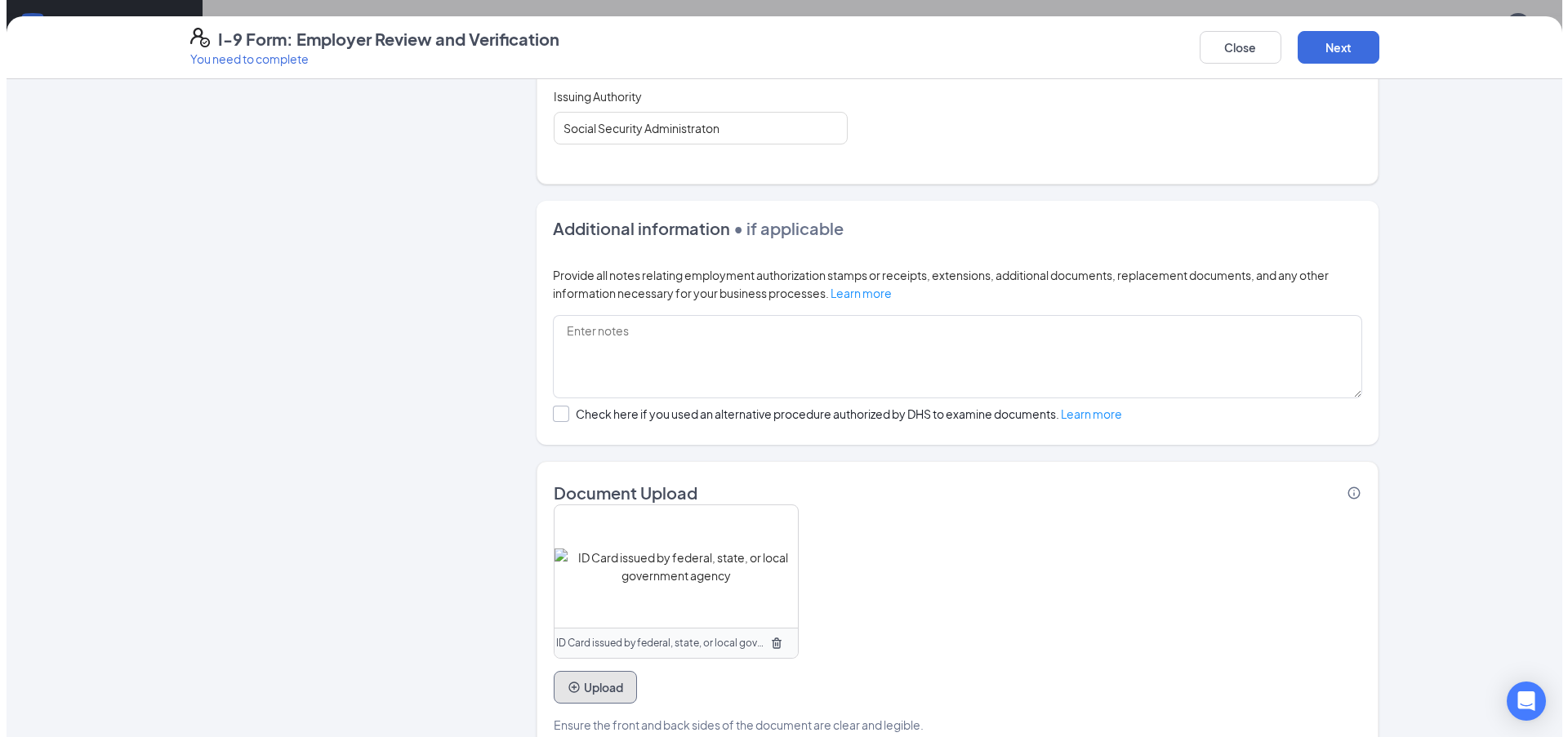
scroll to position [873, 0]
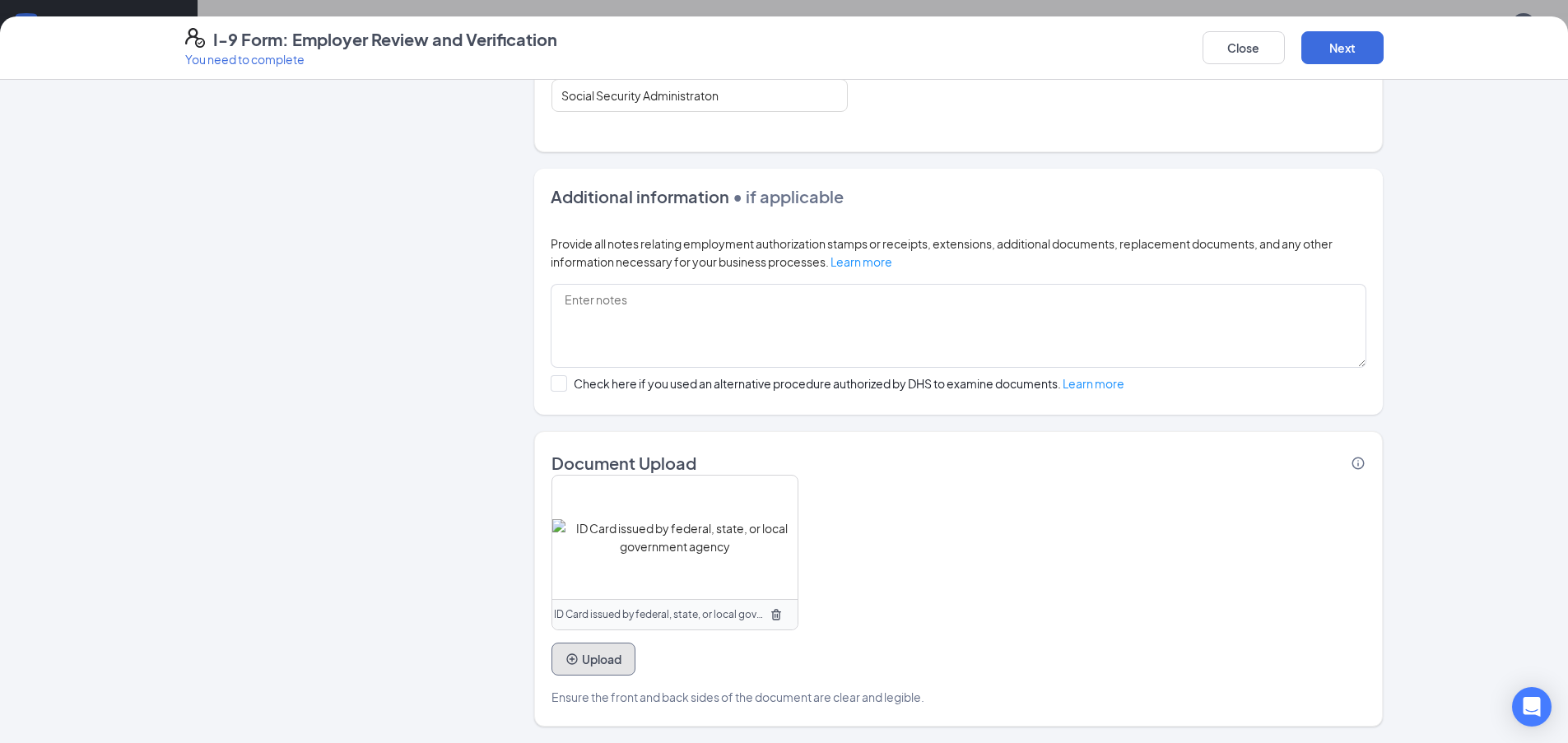
click at [574, 672] on button "Upload" at bounding box center [594, 659] width 84 height 33
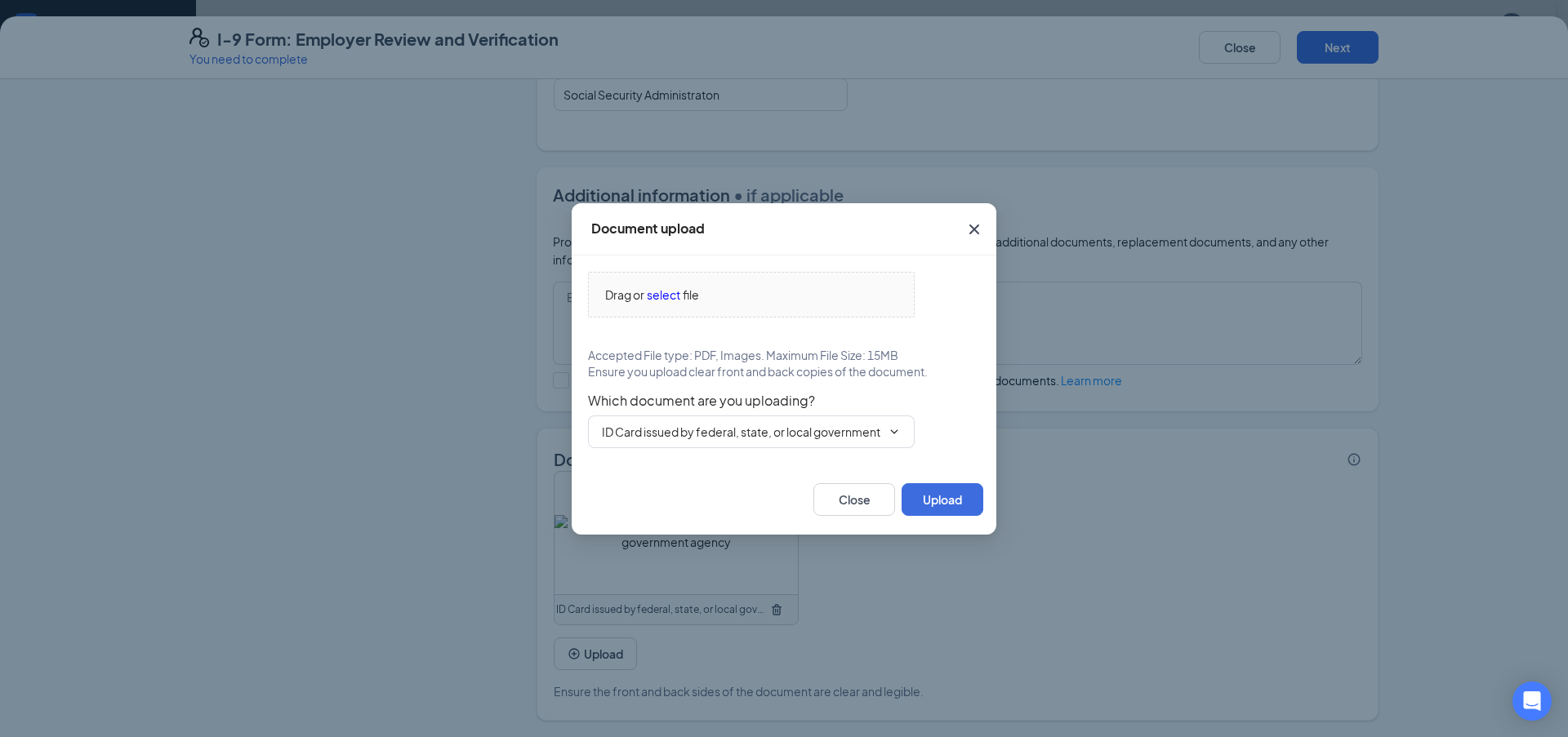
click at [894, 433] on icon "ChevronDown" at bounding box center [895, 432] width 14 height 14
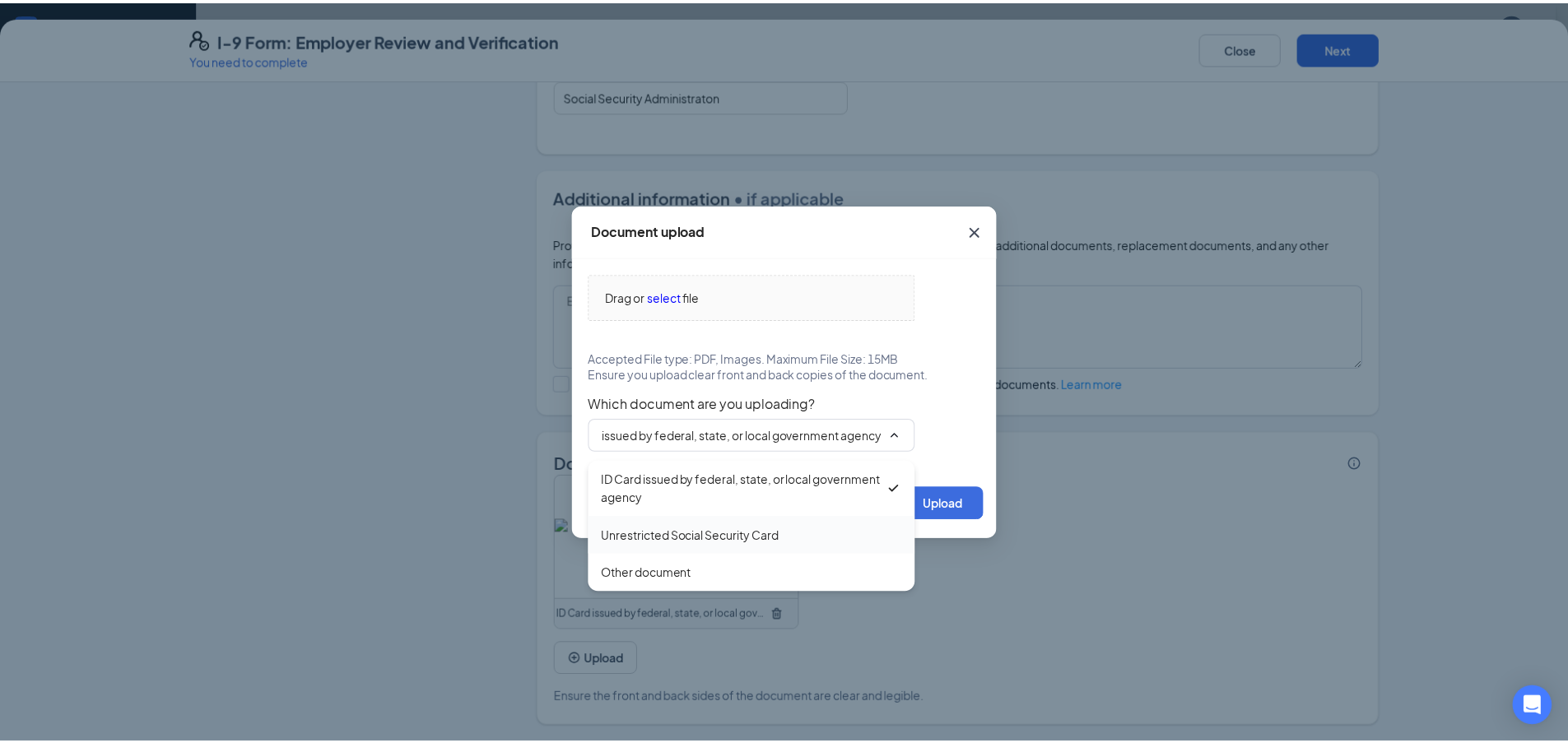
scroll to position [0, 0]
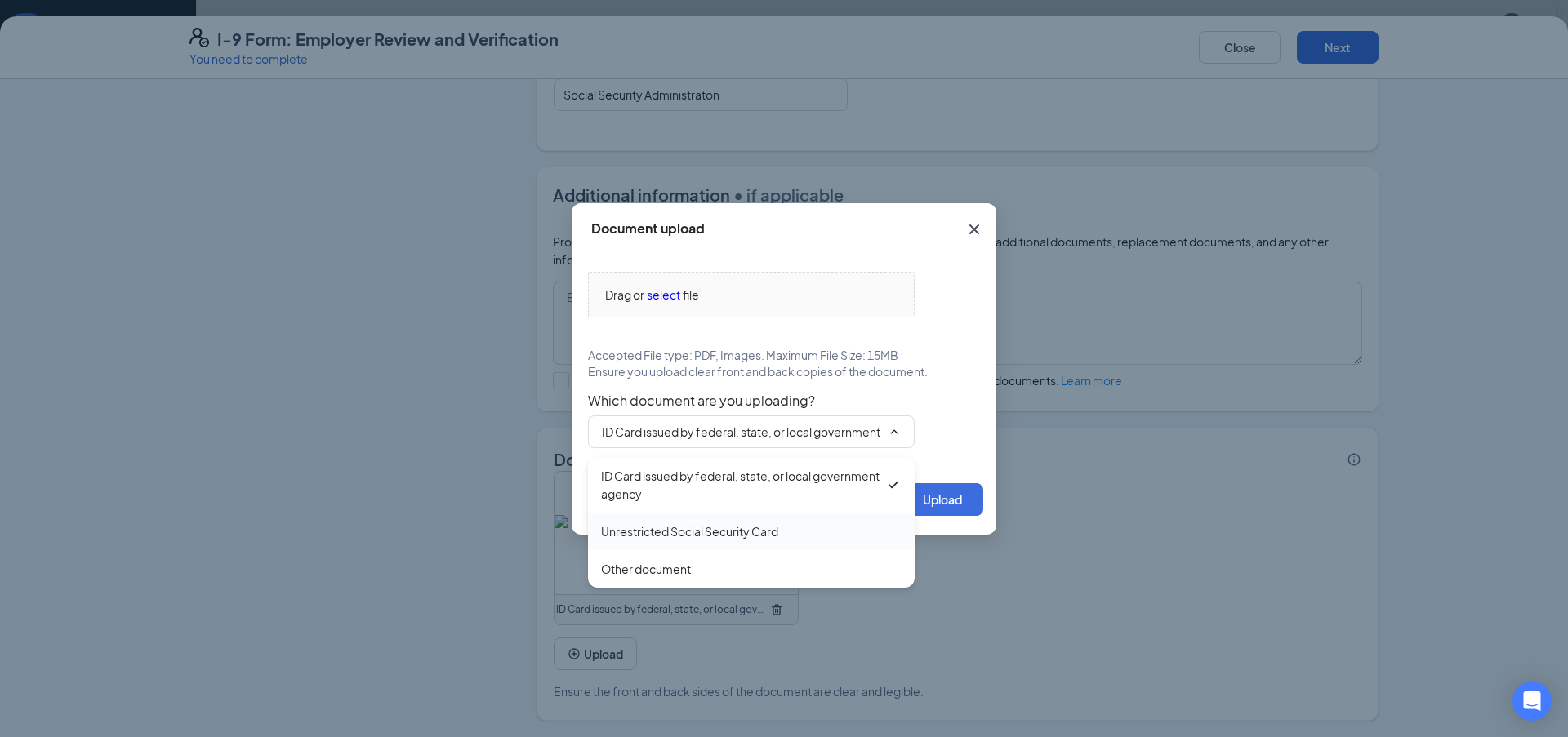
click at [710, 525] on div "Unrestricted Social Security Card" at bounding box center [689, 531] width 177 height 18
type input "Unrestricted Social Security Card"
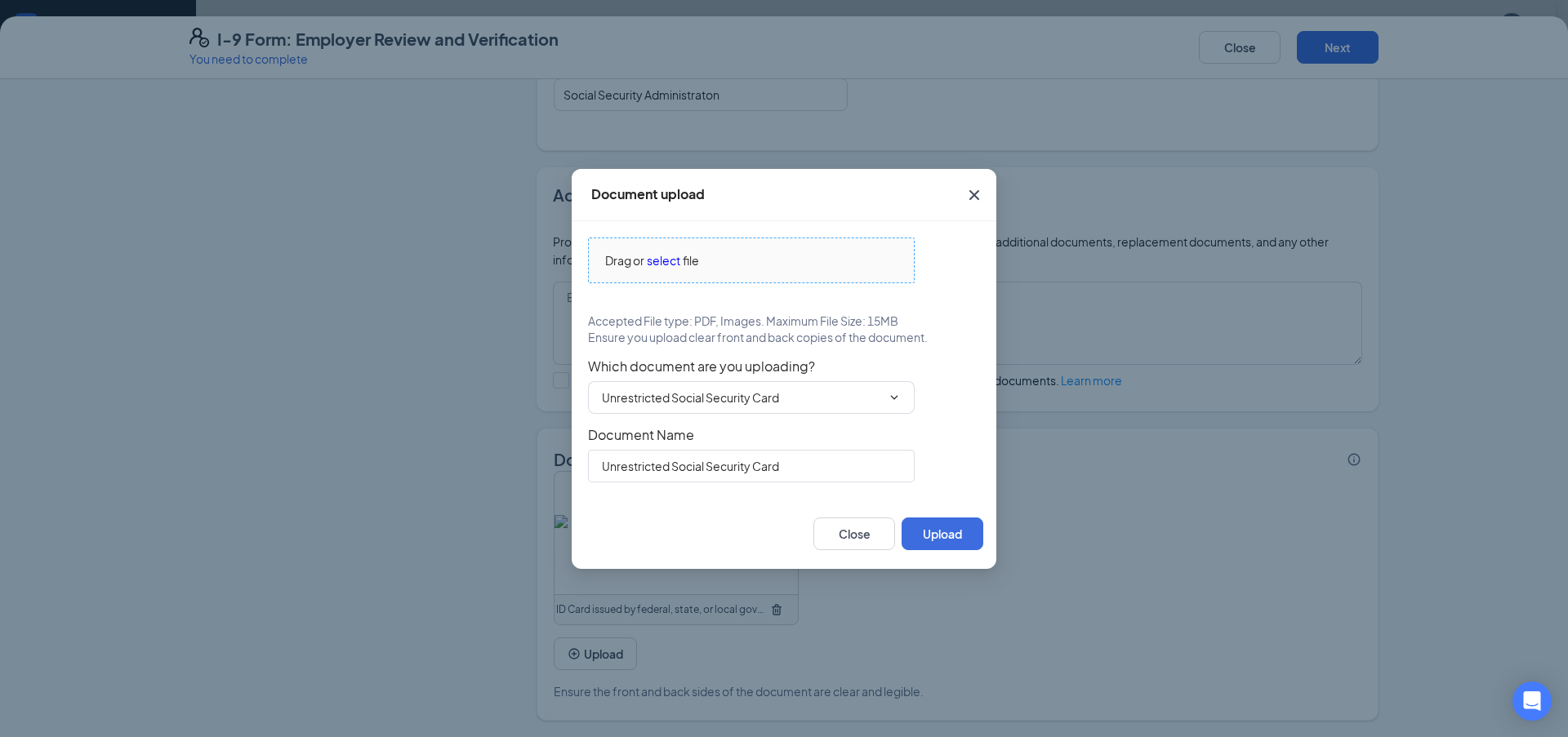
click at [654, 259] on span "select" at bounding box center [664, 260] width 34 height 18
click at [658, 259] on span "select" at bounding box center [664, 260] width 34 height 18
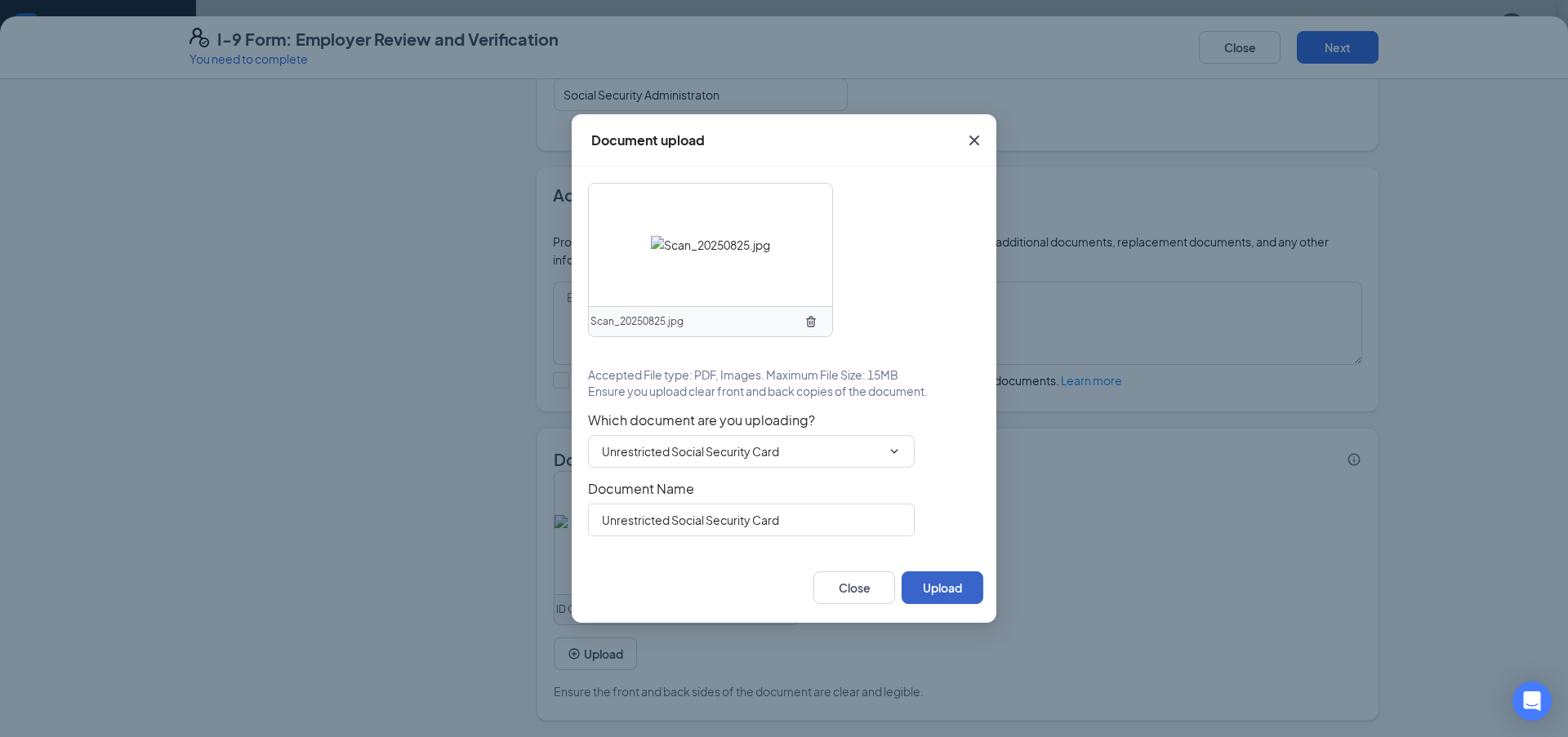
click at [967, 588] on button "Upload" at bounding box center [942, 588] width 81 height 33
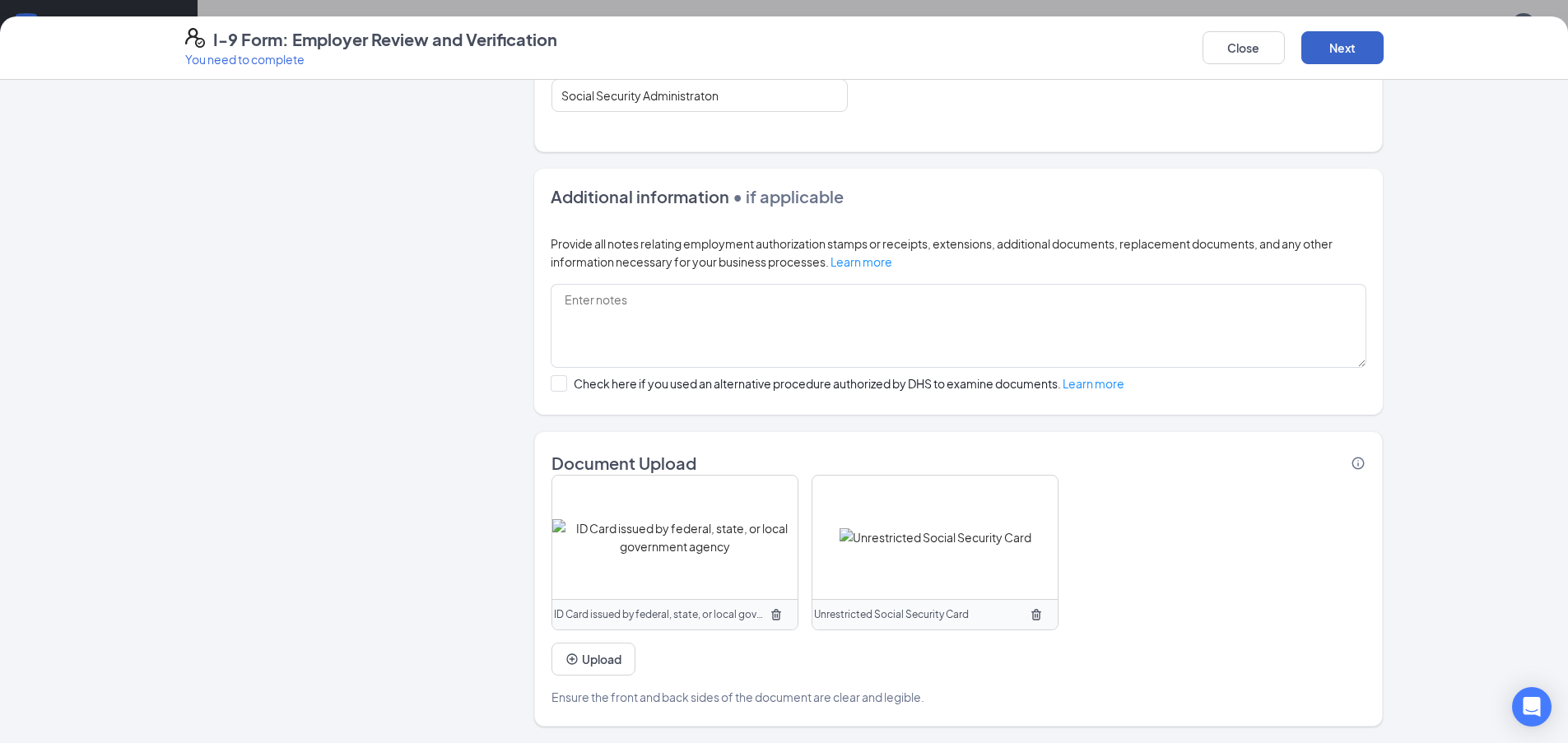
click at [1341, 55] on button "Next" at bounding box center [1343, 48] width 82 height 33
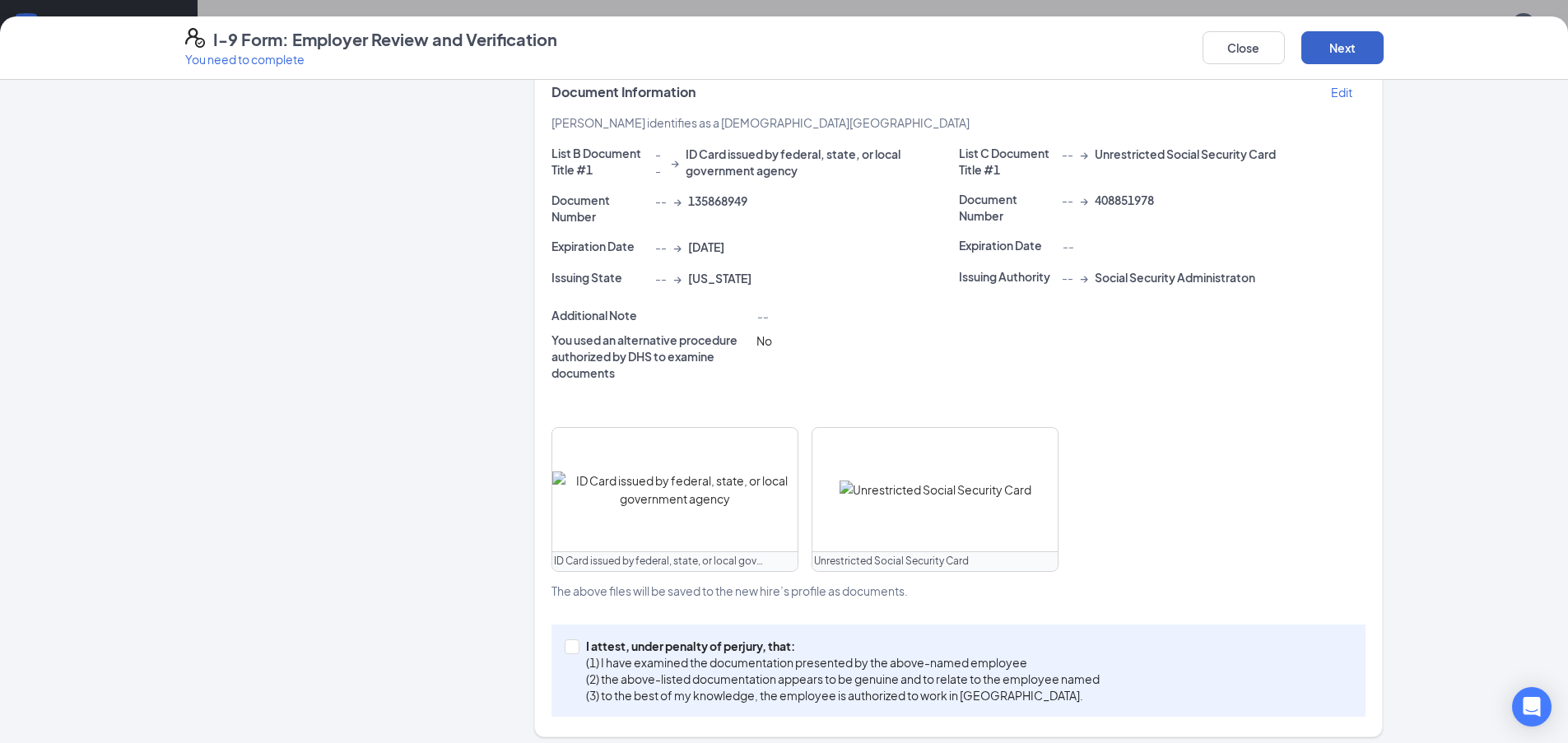
scroll to position [353, 0]
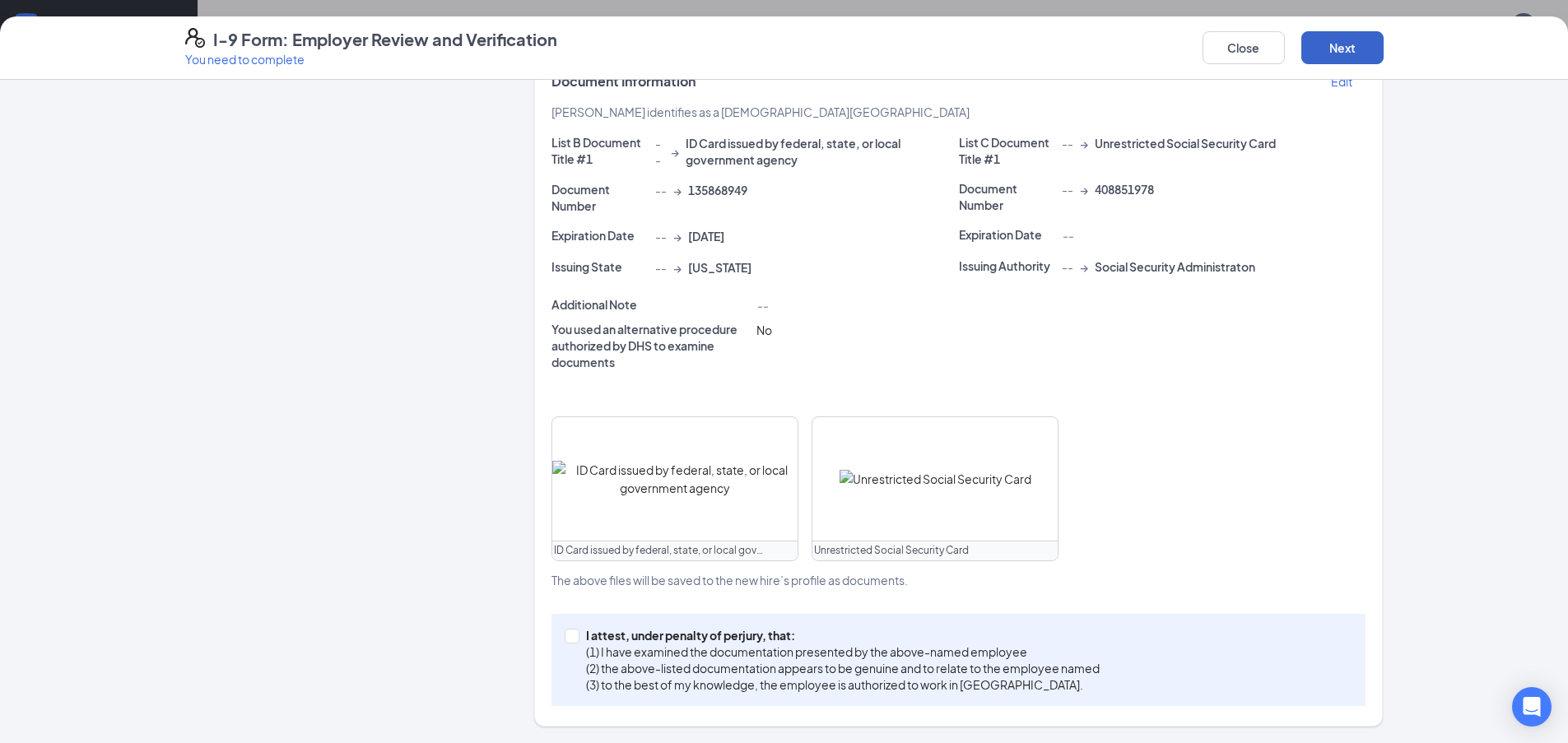
click at [1358, 40] on button "Next" at bounding box center [1343, 48] width 82 height 33
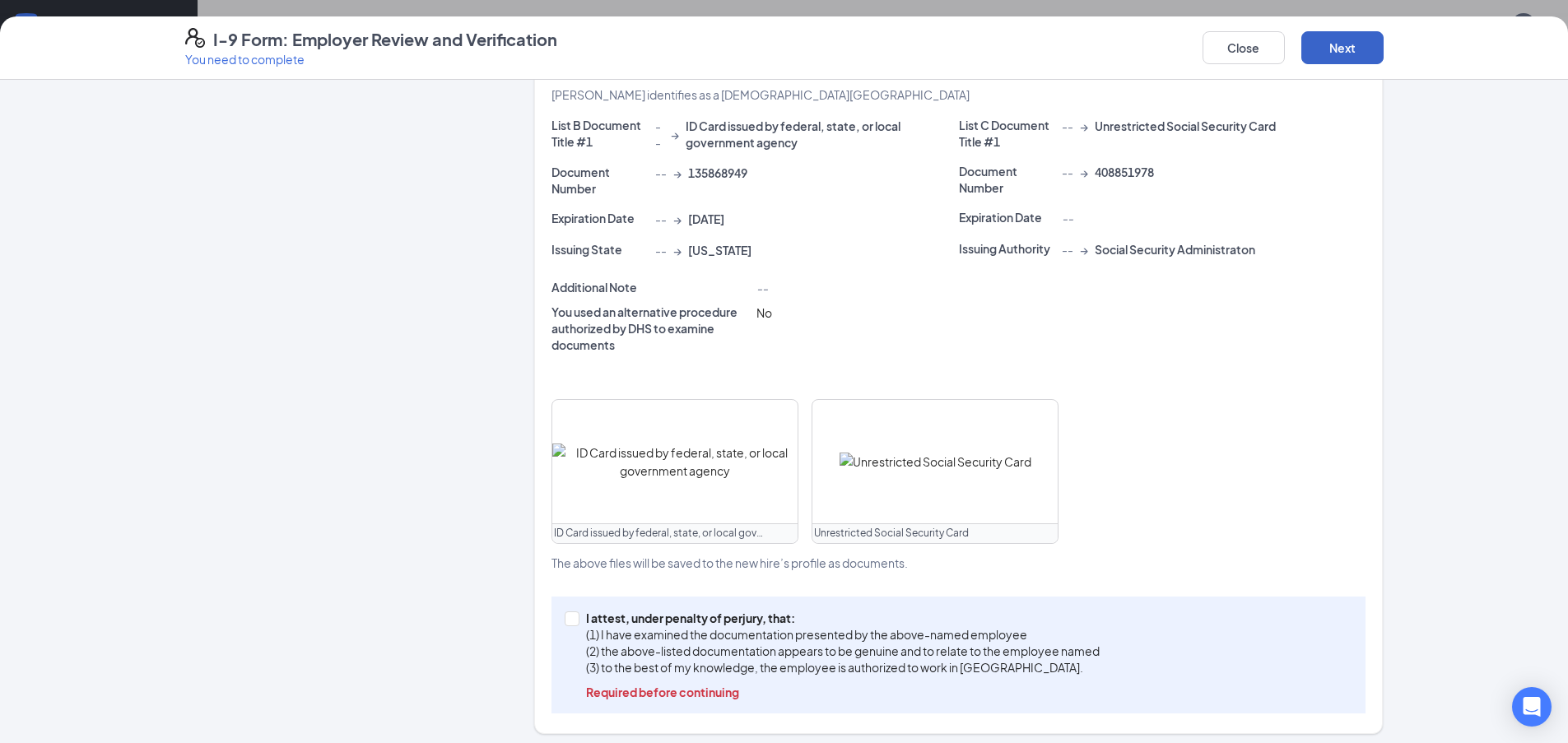
scroll to position [378, 0]
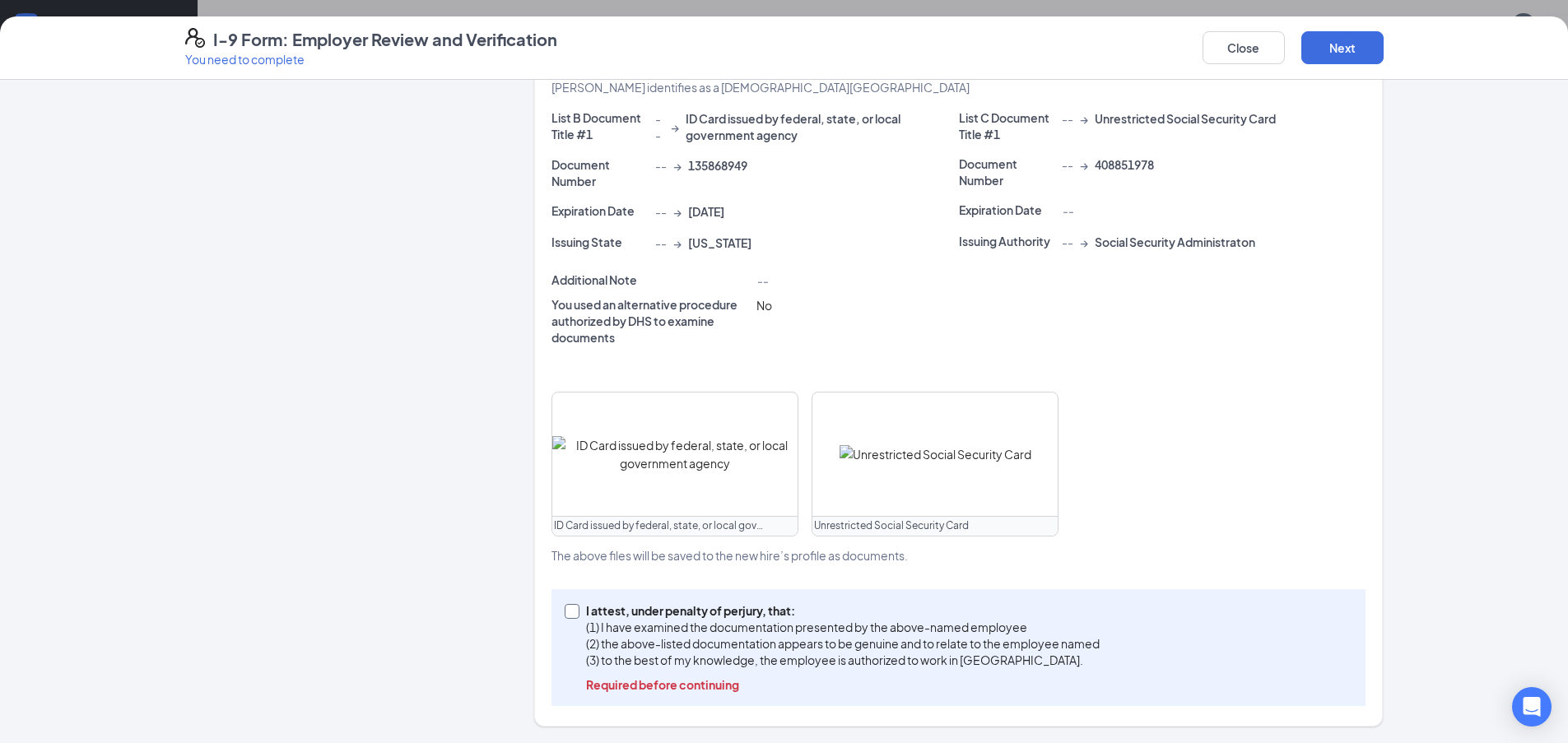
click at [565, 612] on input "I attest, under penalty of [PERSON_NAME], that: (1) I have examined the documen…" at bounding box center [570, 610] width 12 height 12
checkbox input "true"
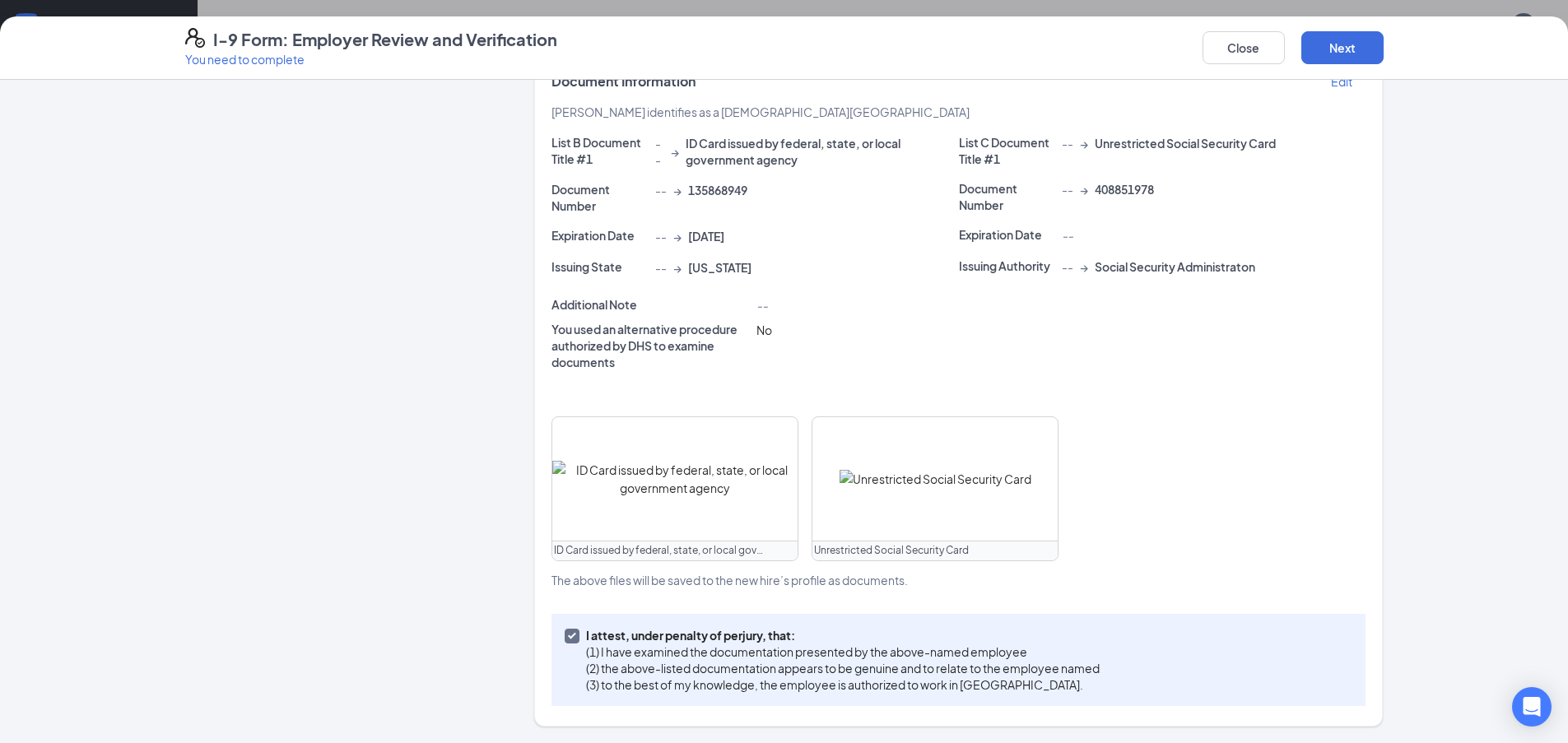
scroll to position [353, 0]
click at [1364, 51] on button "Next" at bounding box center [1343, 48] width 82 height 33
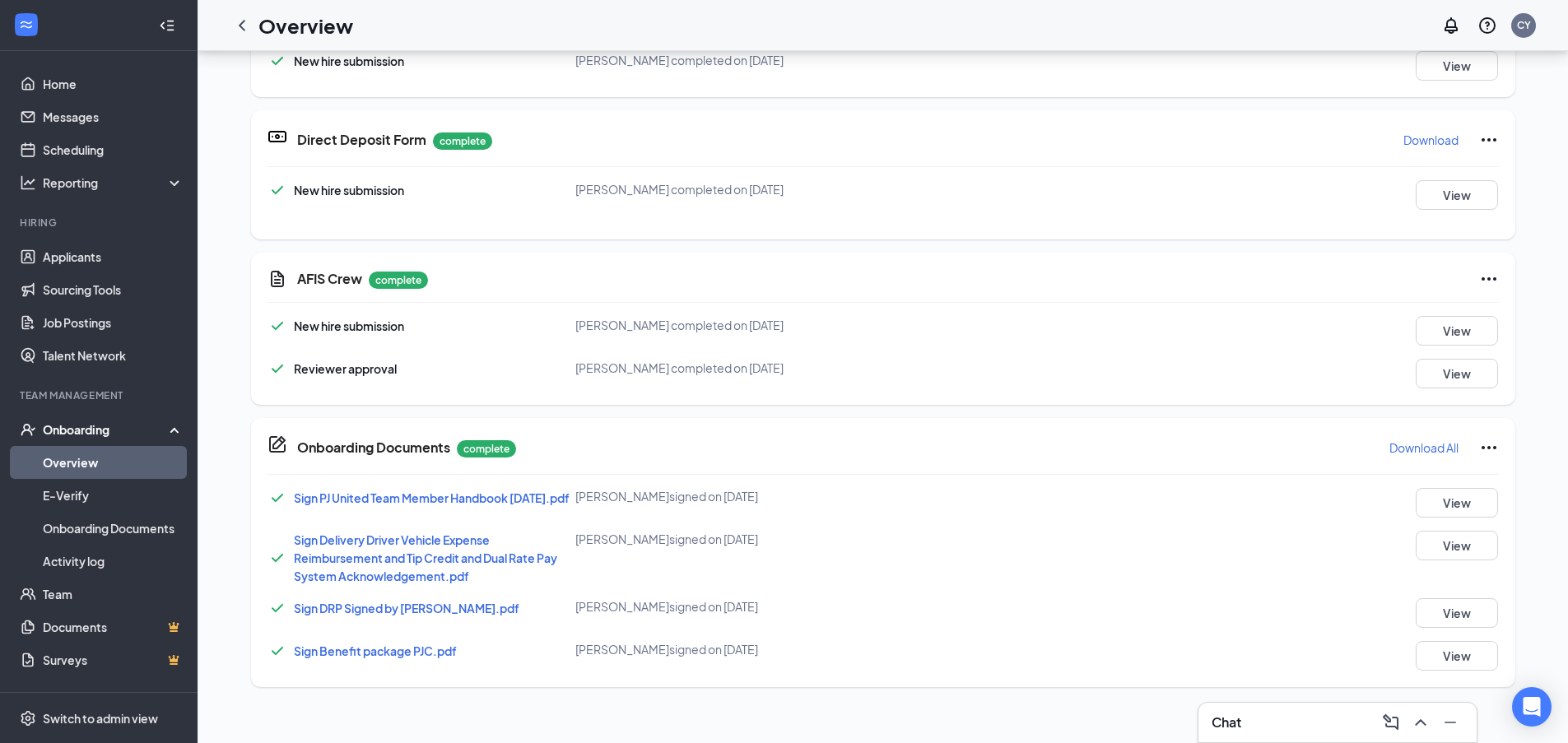
scroll to position [7, 0]
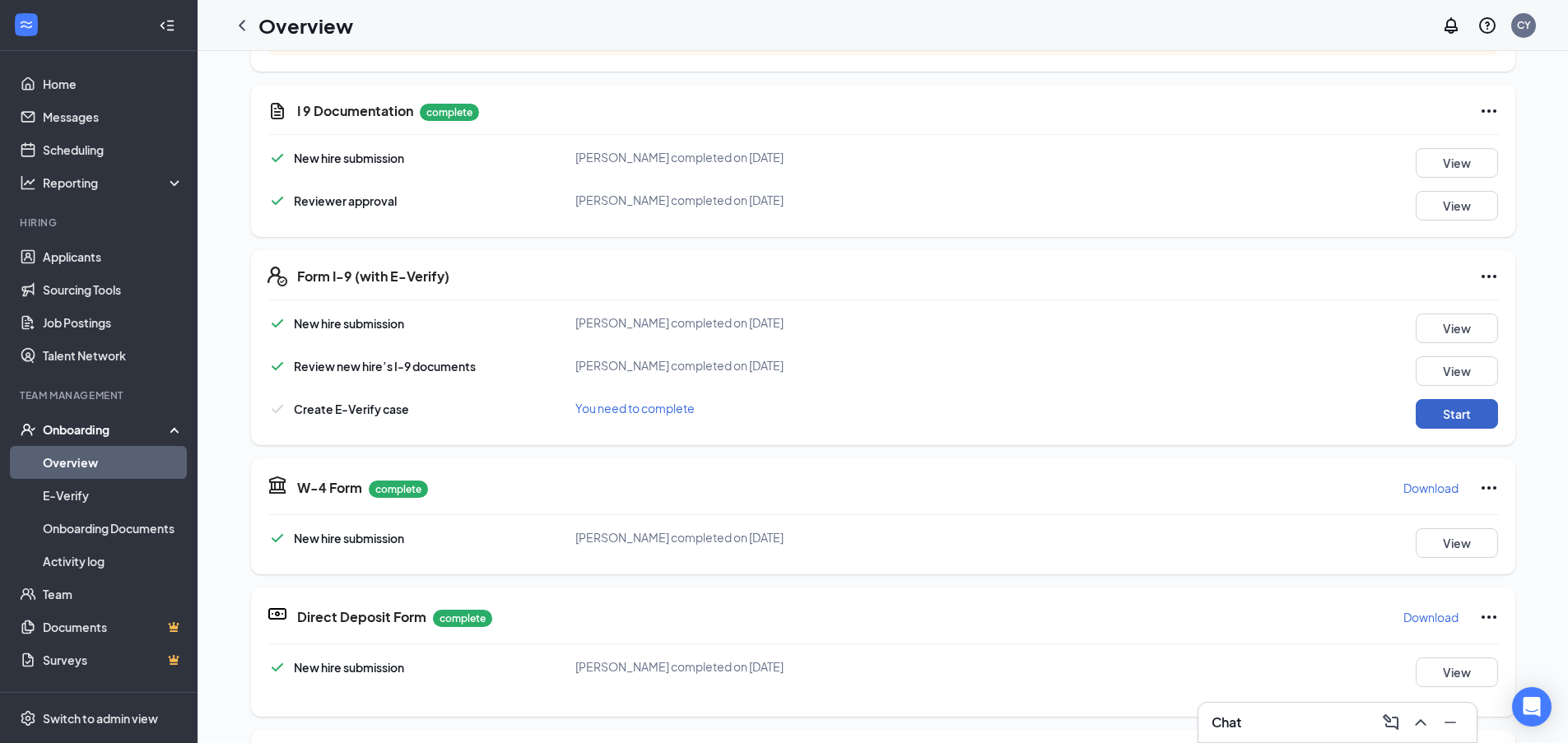
click at [1449, 415] on button "Start" at bounding box center [1457, 413] width 82 height 29
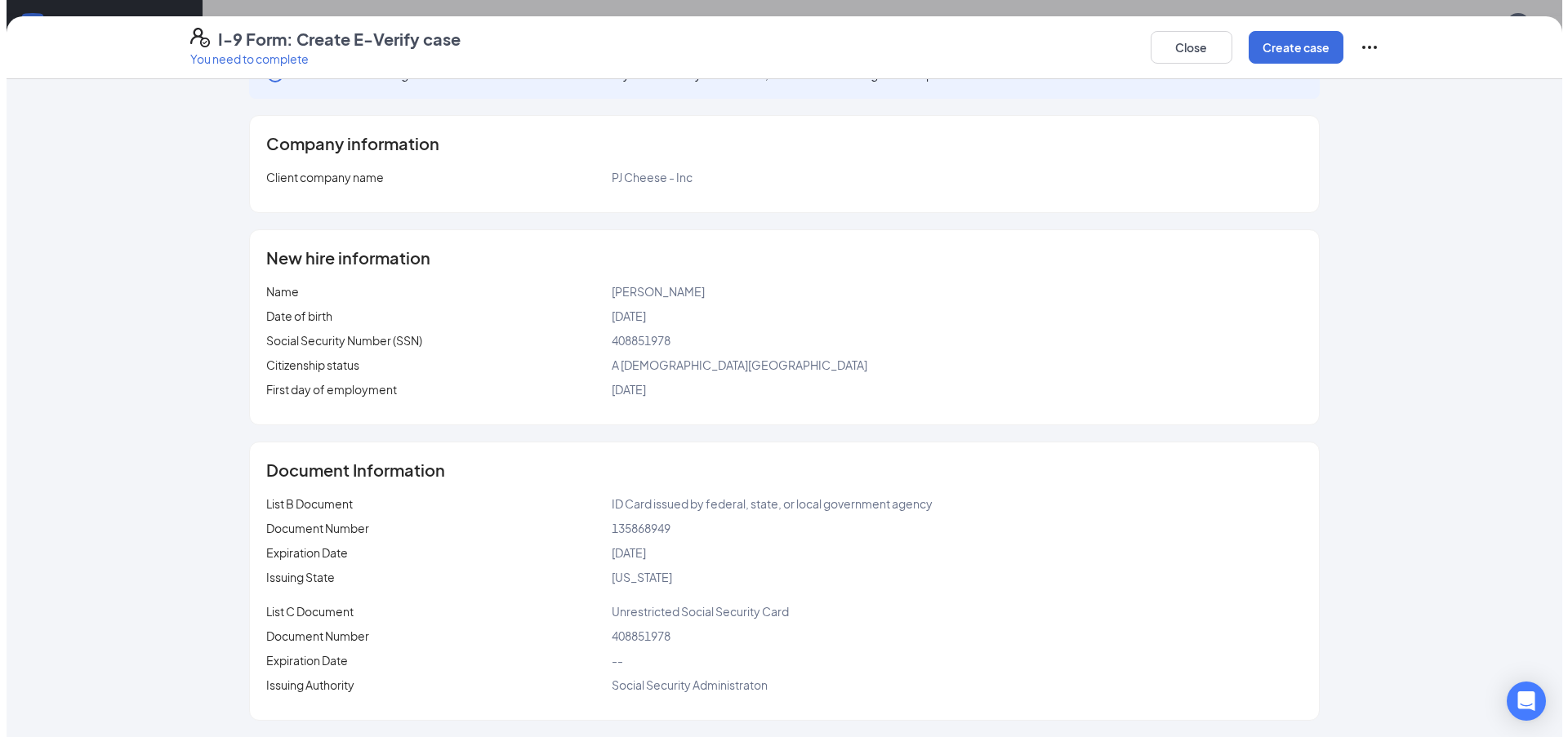
scroll to position [970, 0]
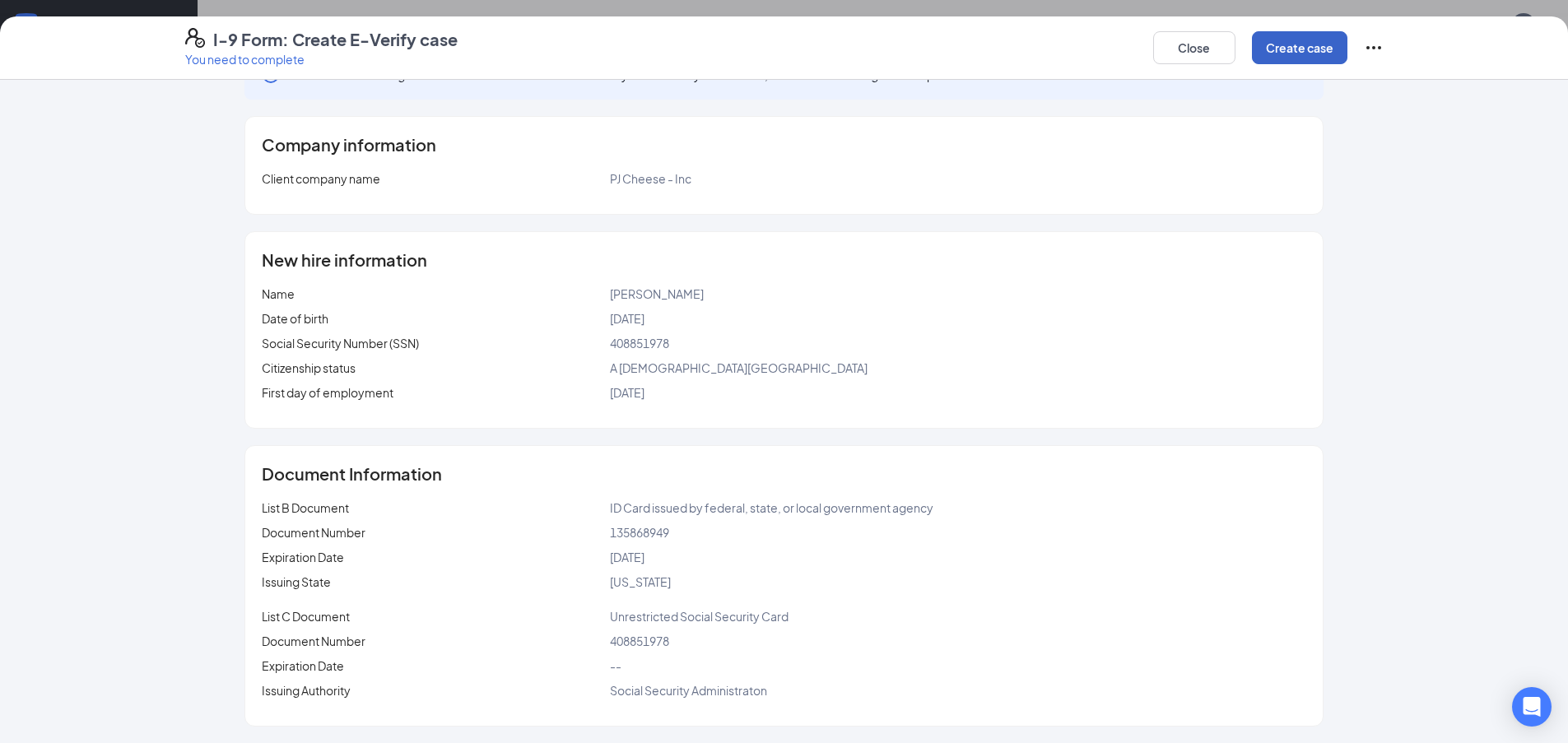
click at [1294, 45] on button "Create case" at bounding box center [1300, 48] width 96 height 33
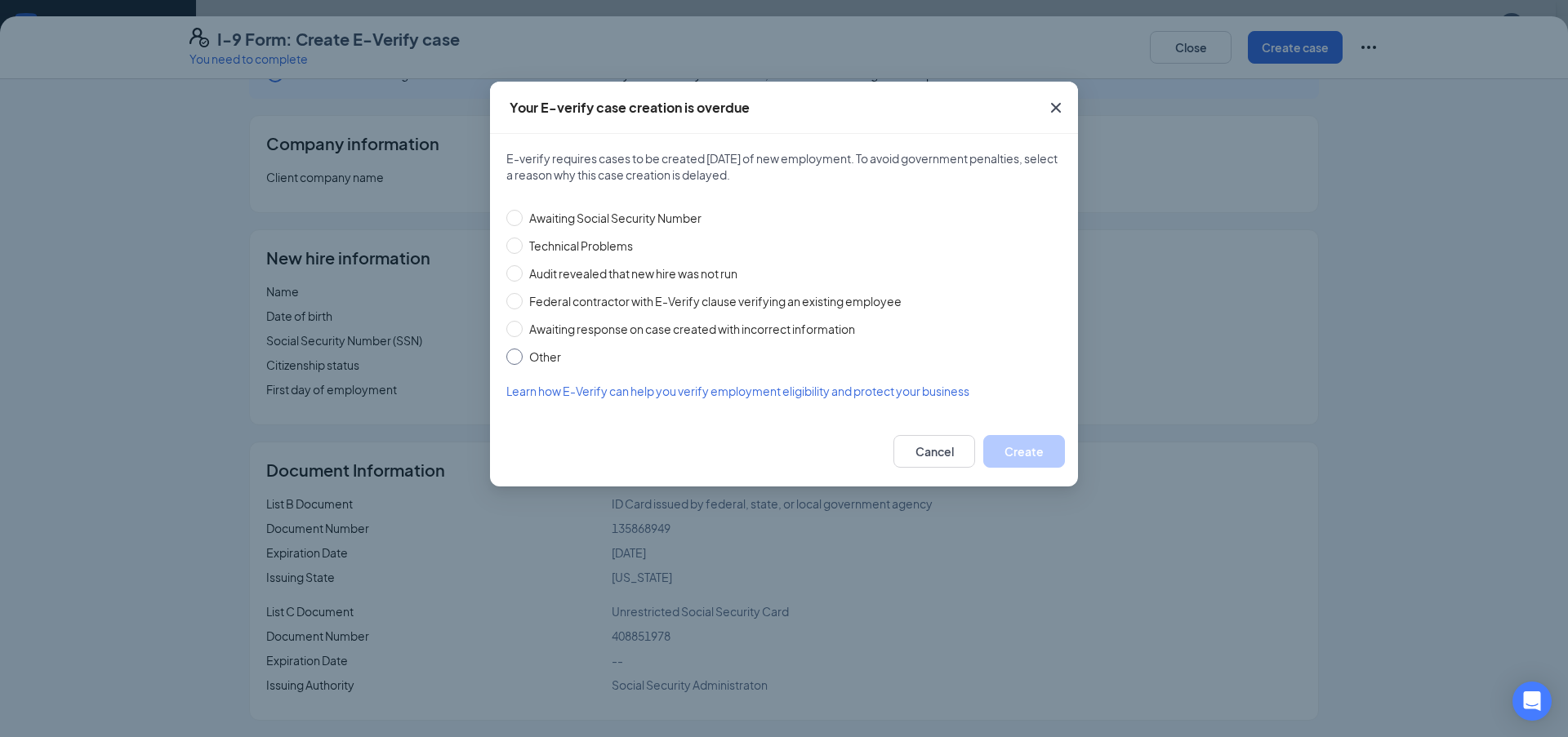
click at [516, 358] on input "Other" at bounding box center [514, 356] width 16 height 16
radio input "true"
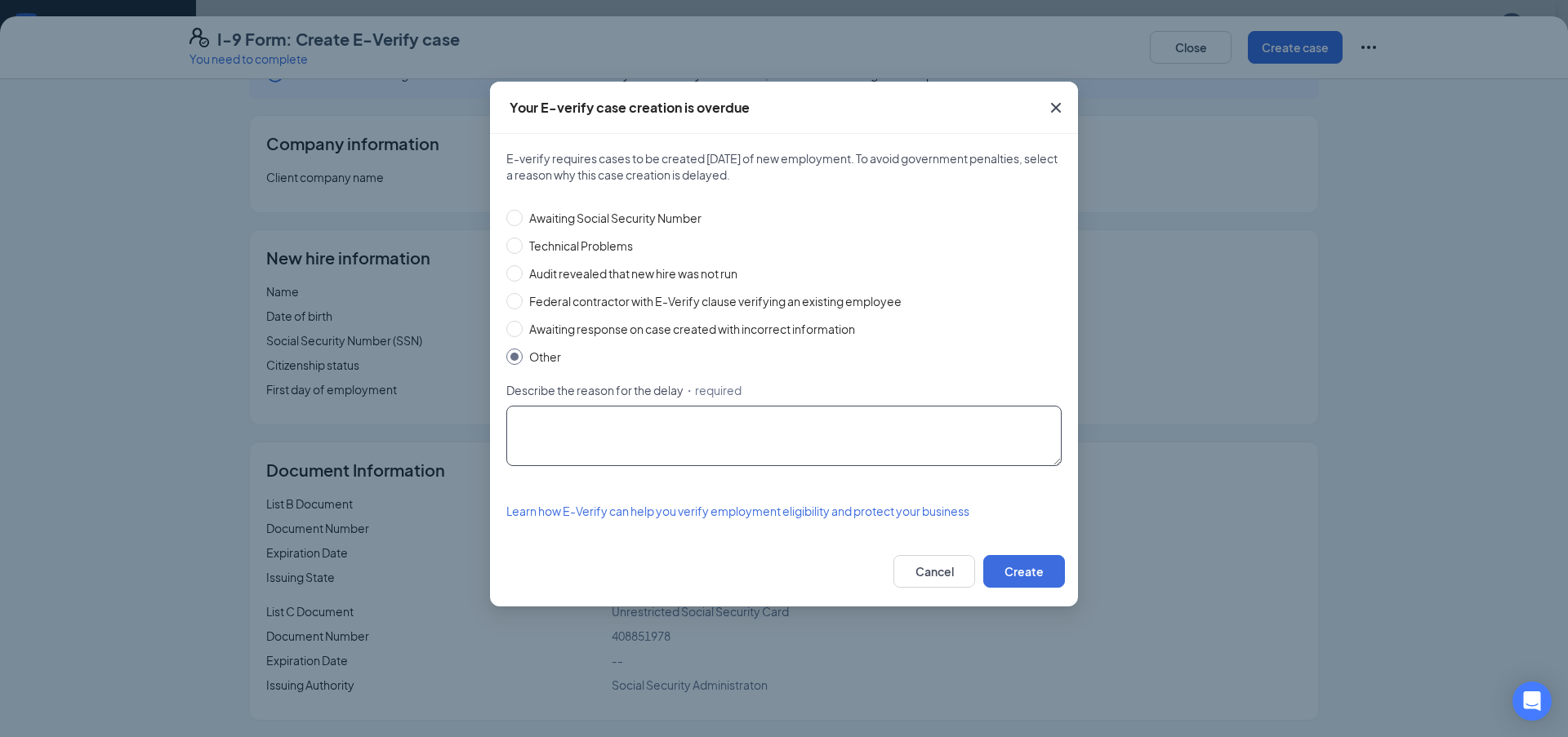
click at [558, 420] on textarea "Describe the reason for the delay ・required" at bounding box center [784, 436] width 555 height 60
type textarea "entered wrong information"
click at [1037, 565] on button "Create" at bounding box center [1023, 572] width 81 height 33
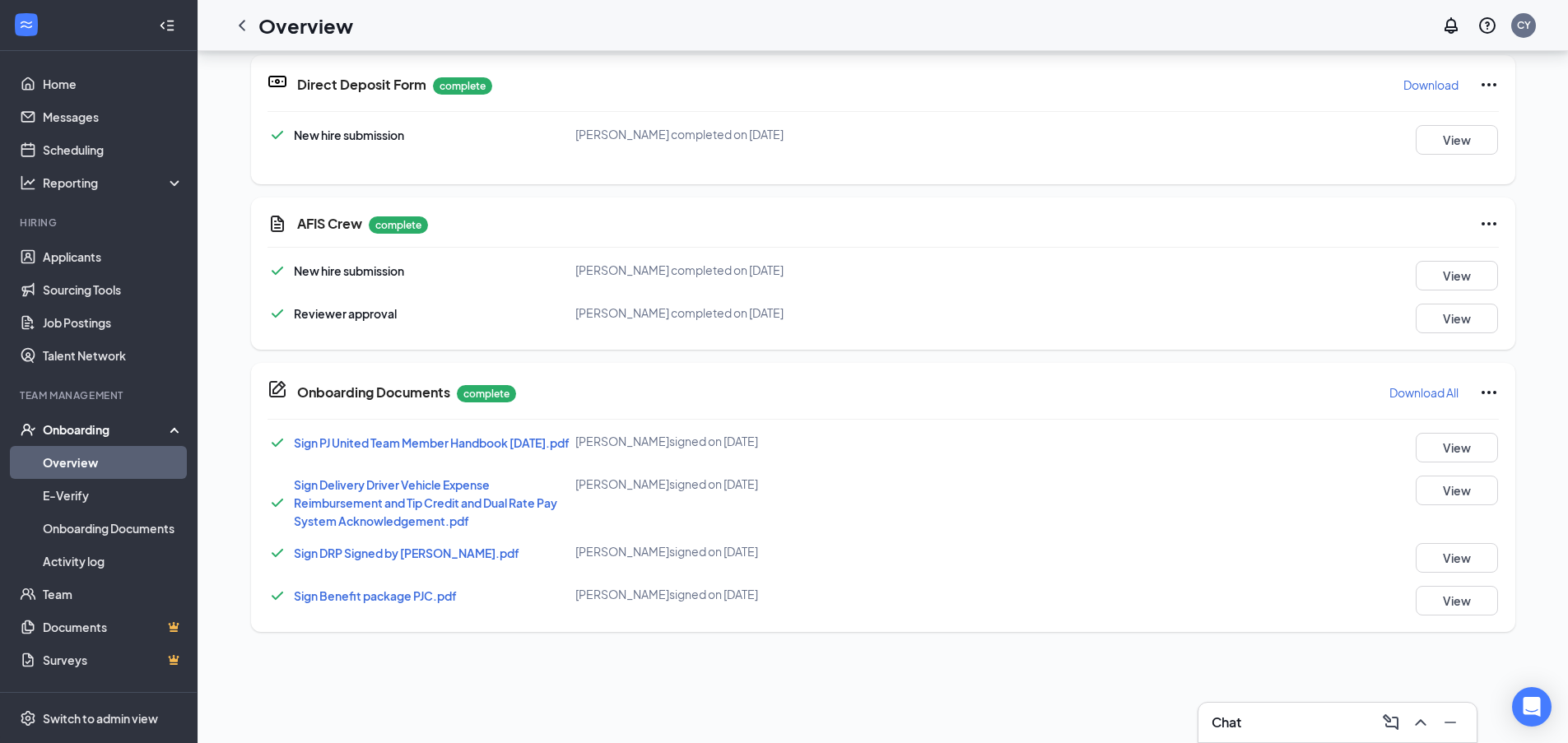
scroll to position [0, 0]
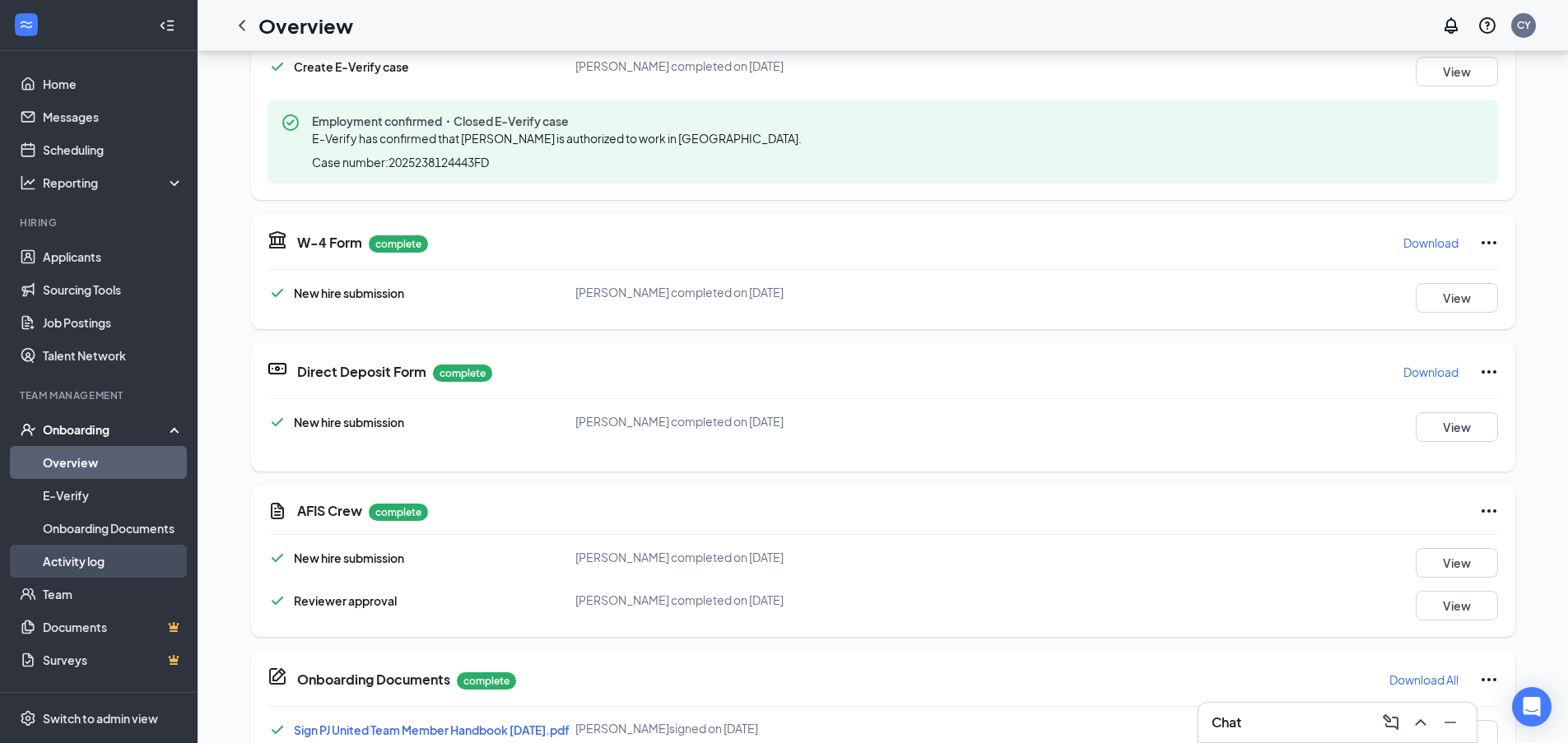
click at [91, 566] on link "Activity log" at bounding box center [113, 562] width 140 height 33
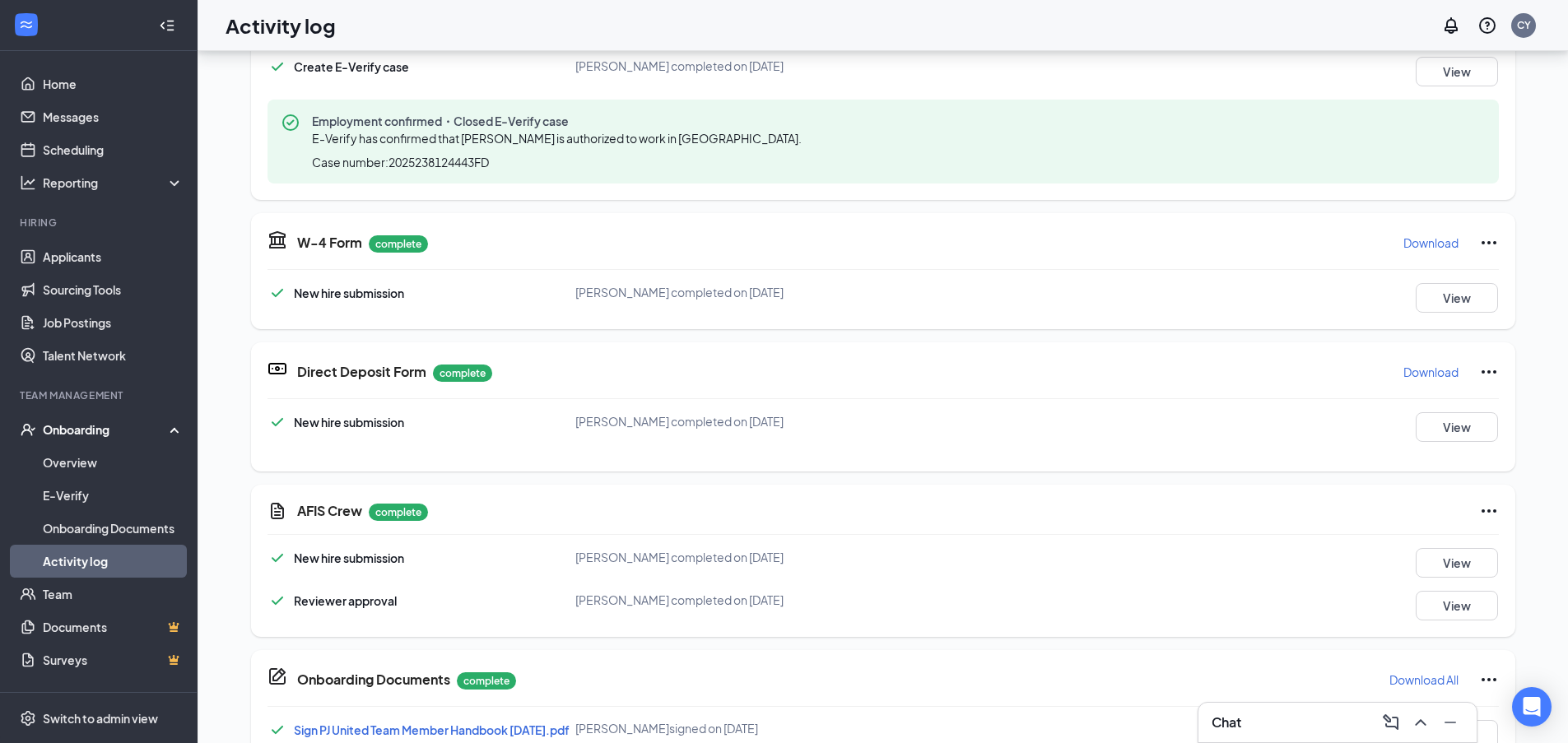
scroll to position [74, 0]
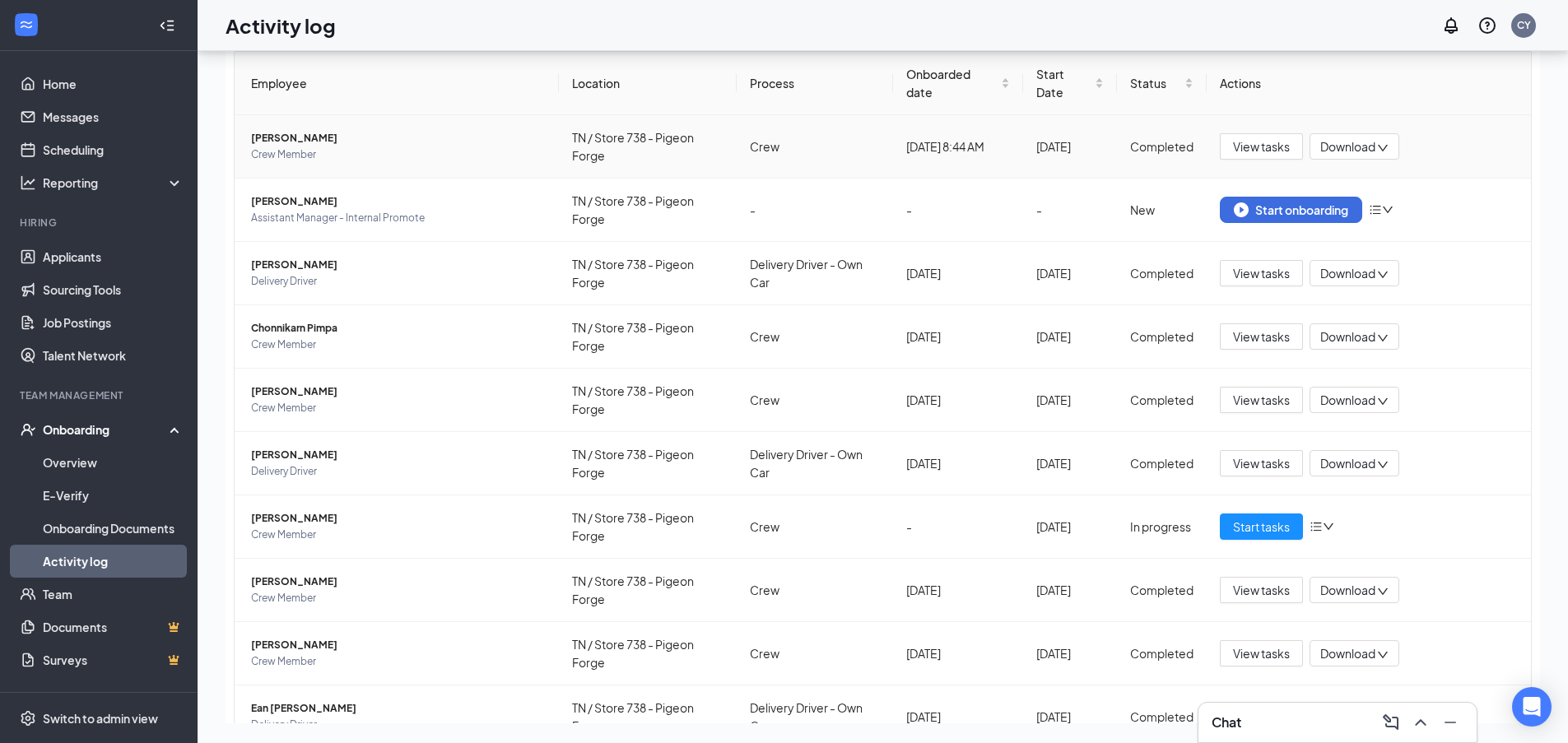
click at [1368, 140] on span "Download" at bounding box center [1348, 147] width 56 height 18
click at [1234, 140] on span "View tasks" at bounding box center [1262, 146] width 57 height 19
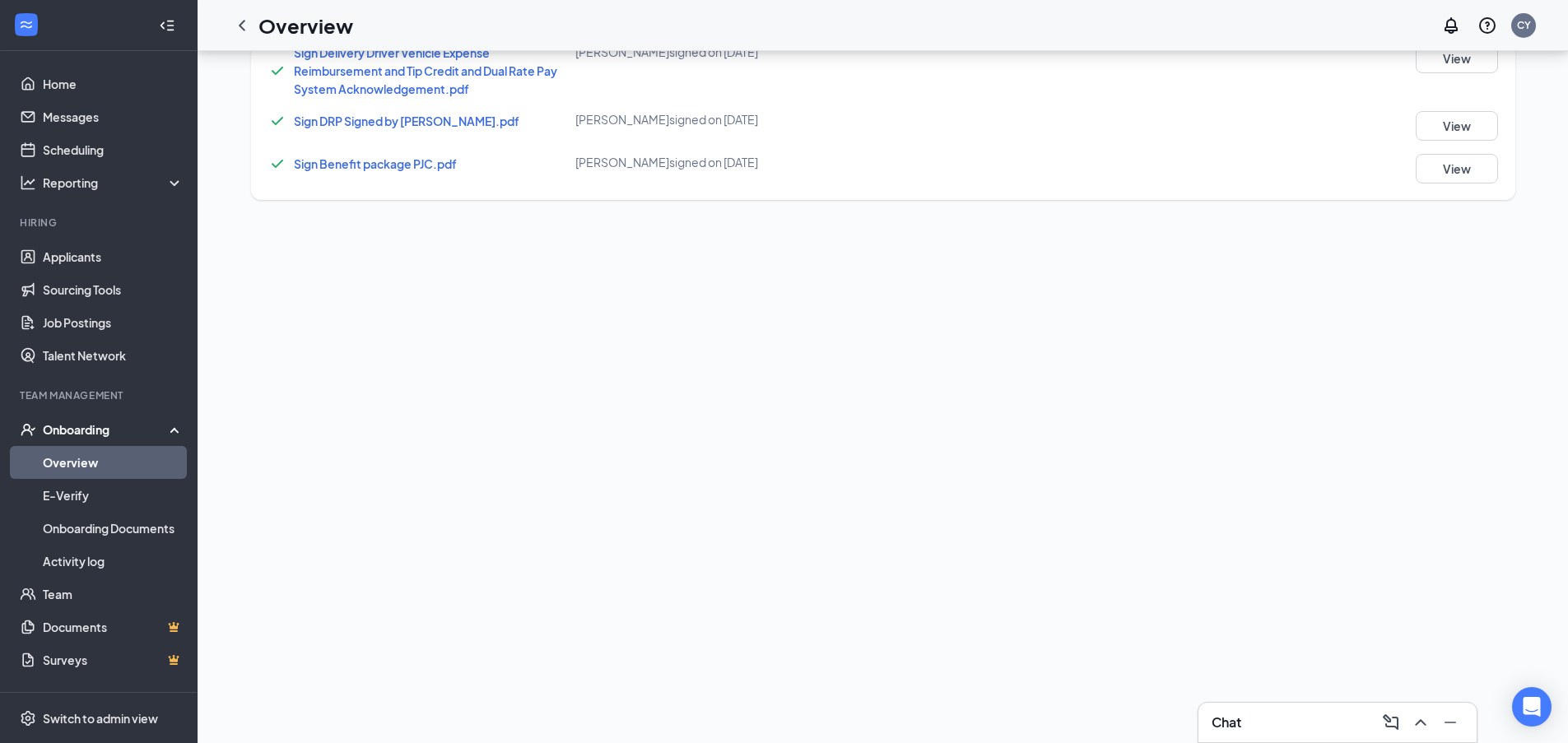
scroll to position [1081, 0]
